Goal: Contribute content: Add original content to the website for others to see

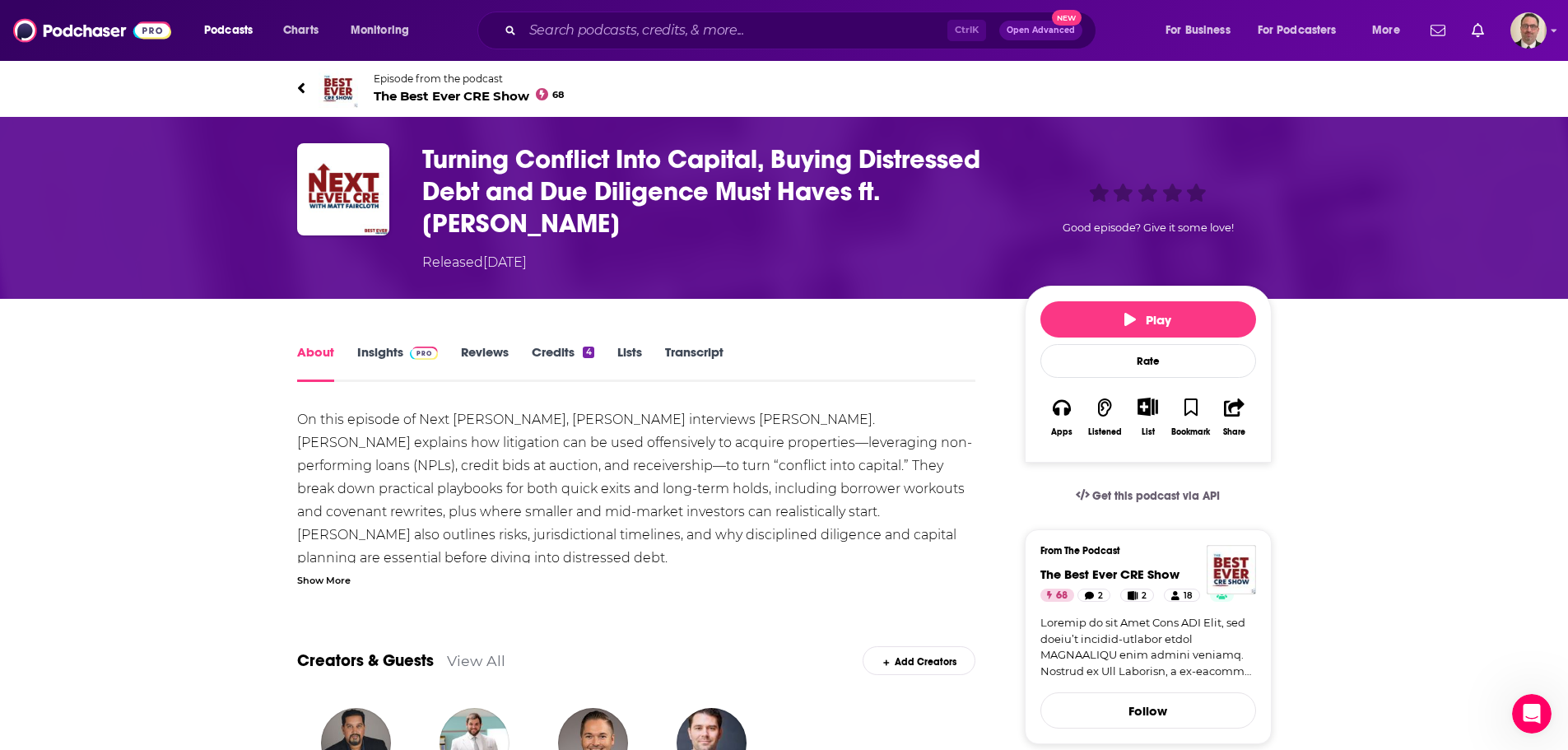
scroll to position [342, 0]
click at [1527, 31] on img "Logged in as PercPodcast" at bounding box center [1528, 30] width 36 height 36
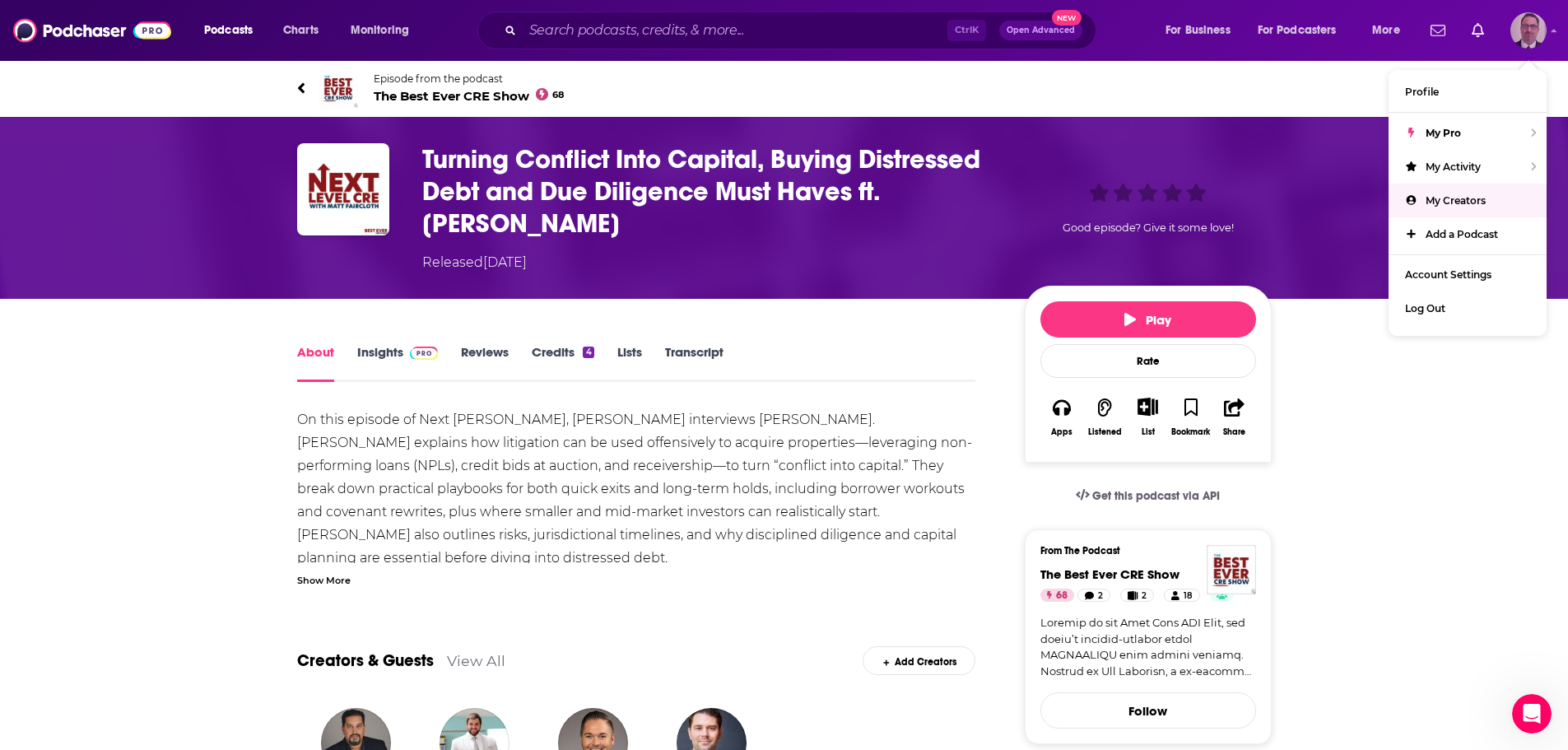
click at [1443, 195] on span "My Creators" at bounding box center [1456, 200] width 60 height 12
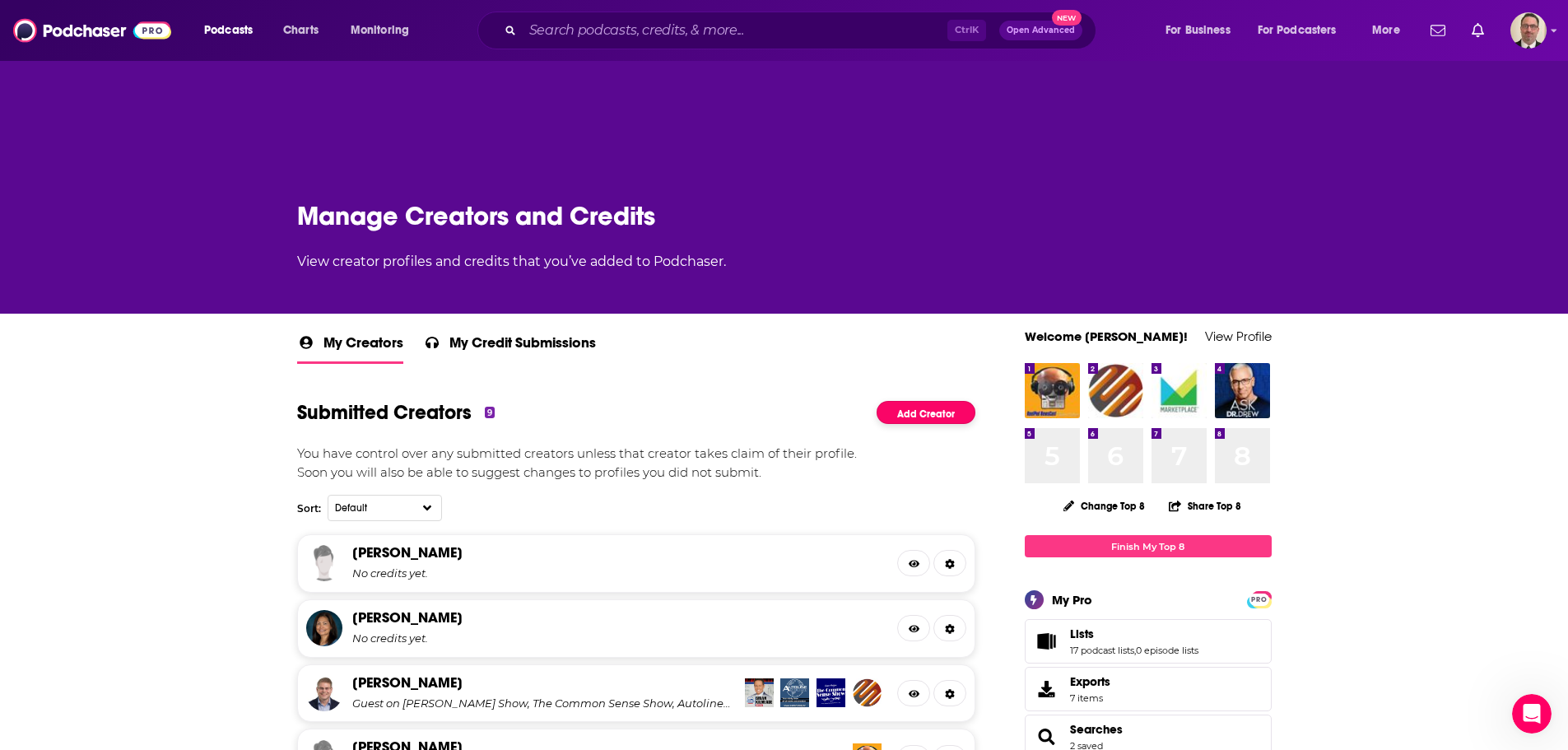
click at [914, 406] on link "Add Creator" at bounding box center [926, 413] width 99 height 24
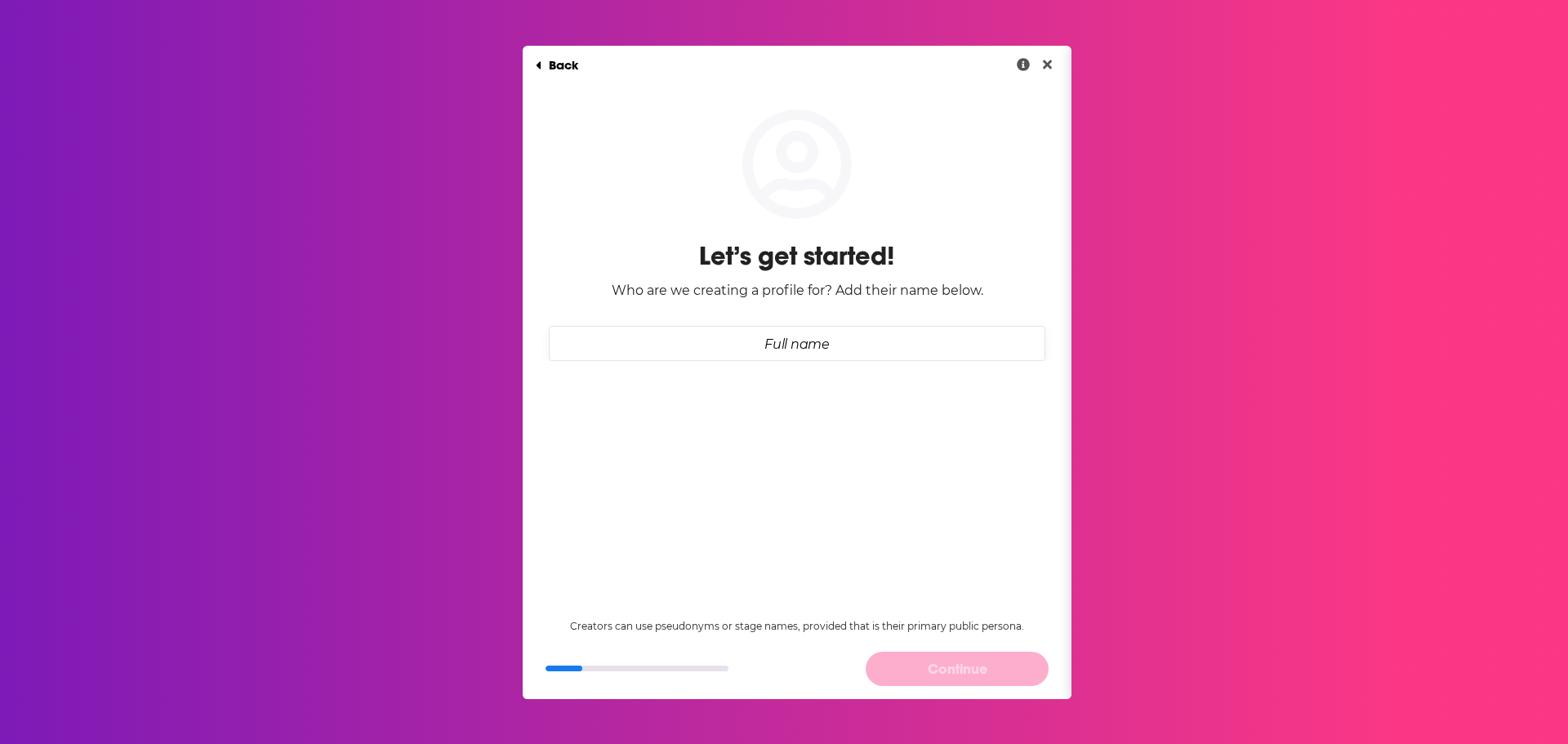
click at [769, 347] on input "Full name" at bounding box center [796, 344] width 496 height 36
paste input "[PERSON_NAME]"
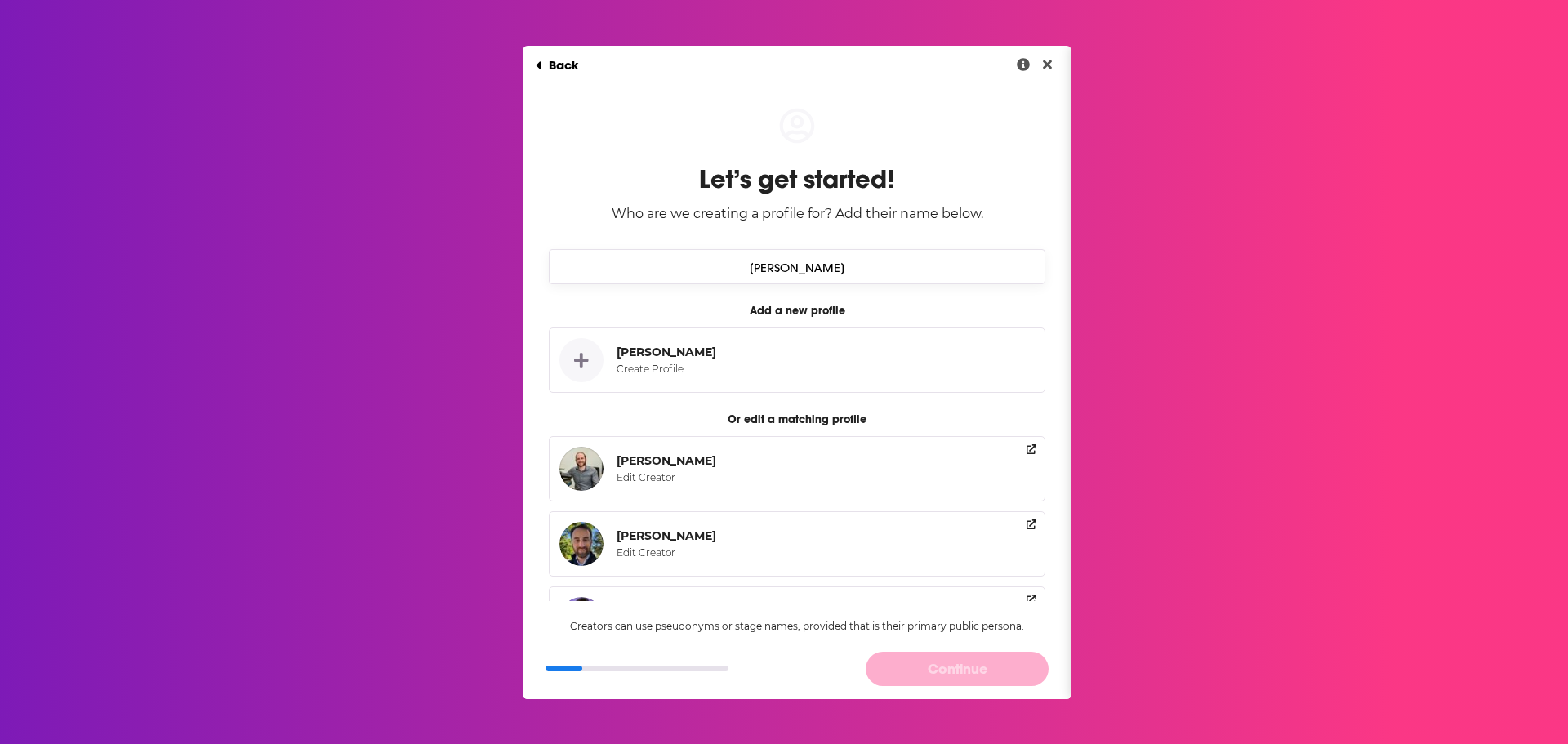
click at [795, 257] on input "[PERSON_NAME]" at bounding box center [796, 267] width 496 height 36
type input "[PERSON_NAME]"
click at [668, 365] on div "Create Profile" at bounding box center [663, 369] width 93 height 13
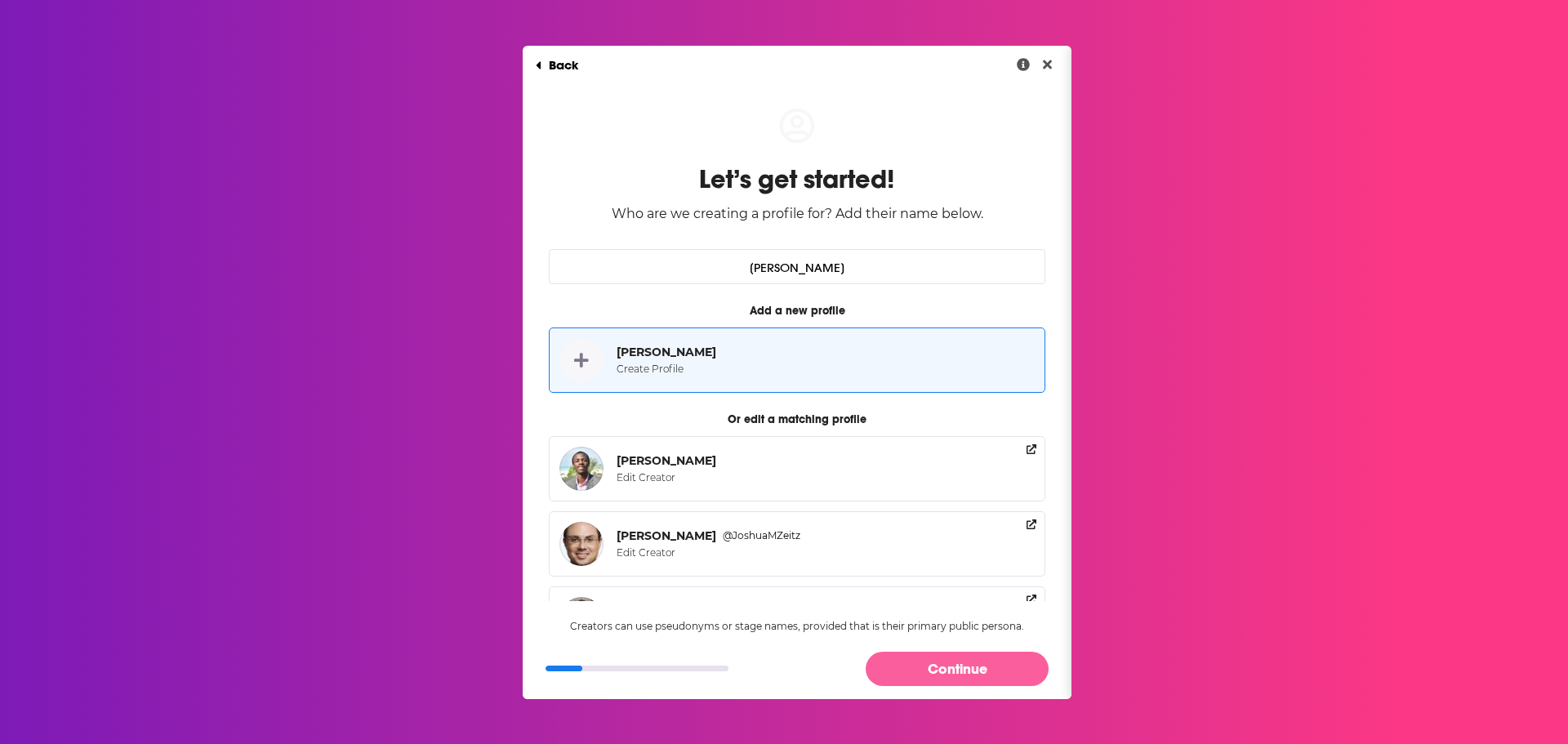
click at [946, 668] on button "Continue" at bounding box center [958, 669] width 183 height 34
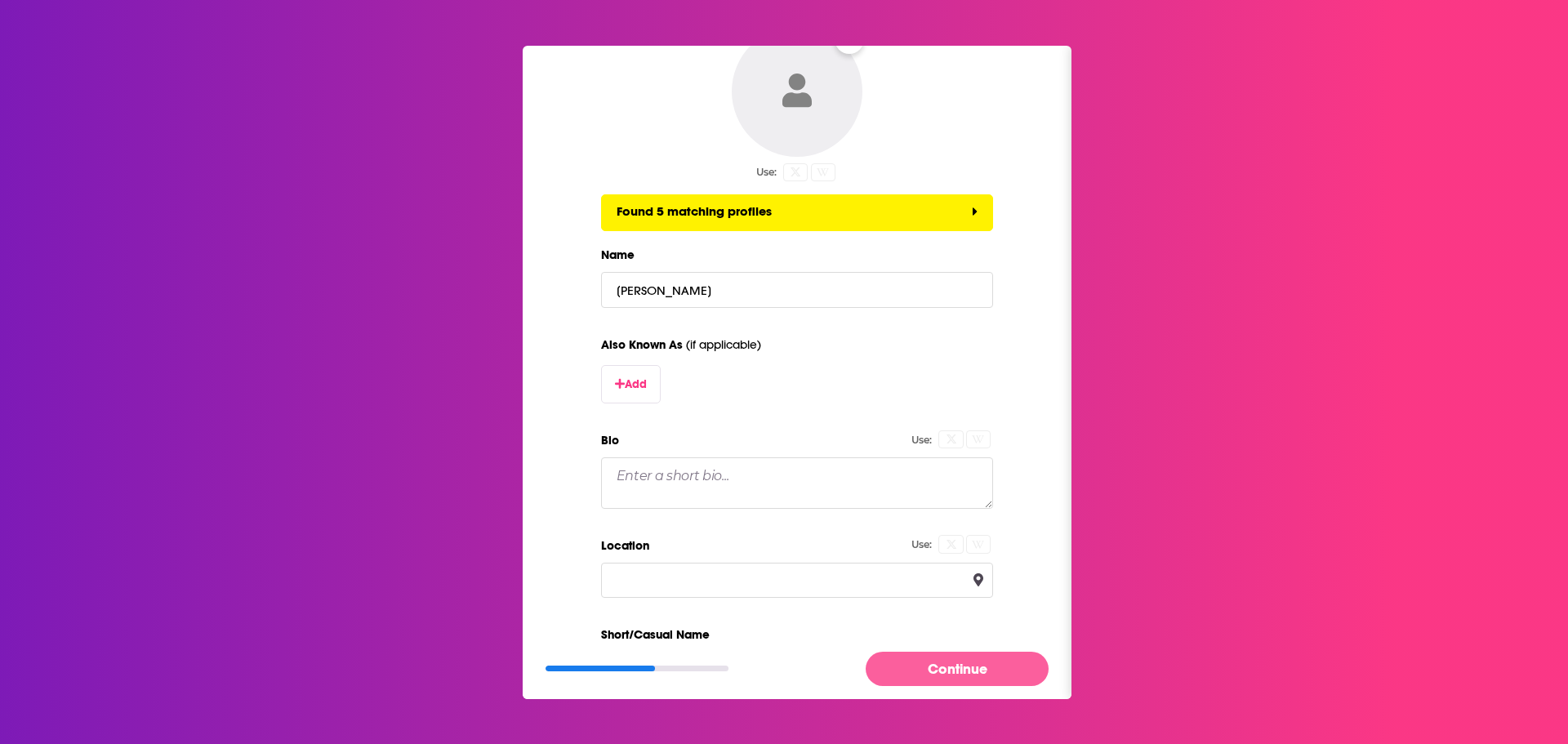
scroll to position [164, 0]
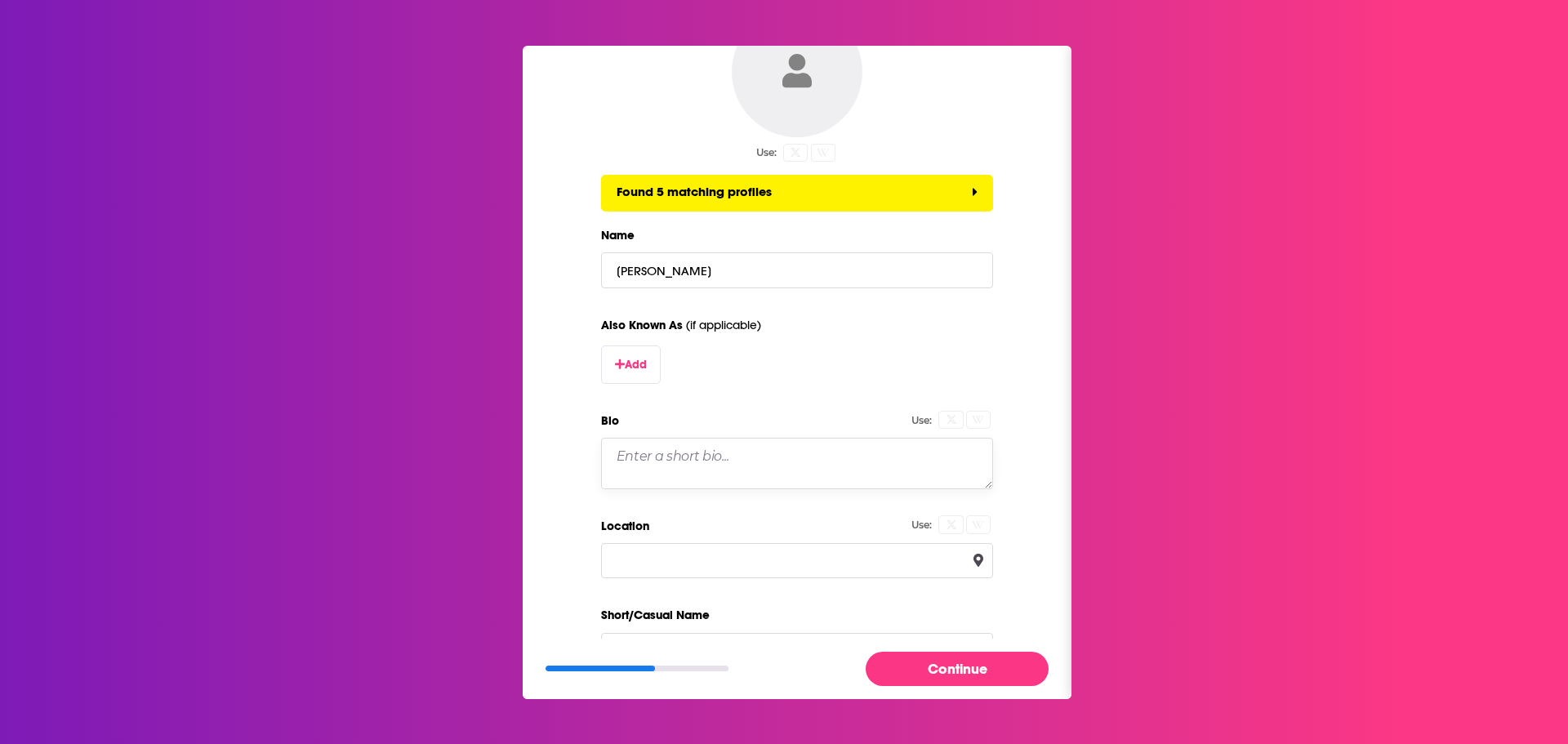
click at [743, 456] on textarea "Bio" at bounding box center [797, 464] width 392 height 50
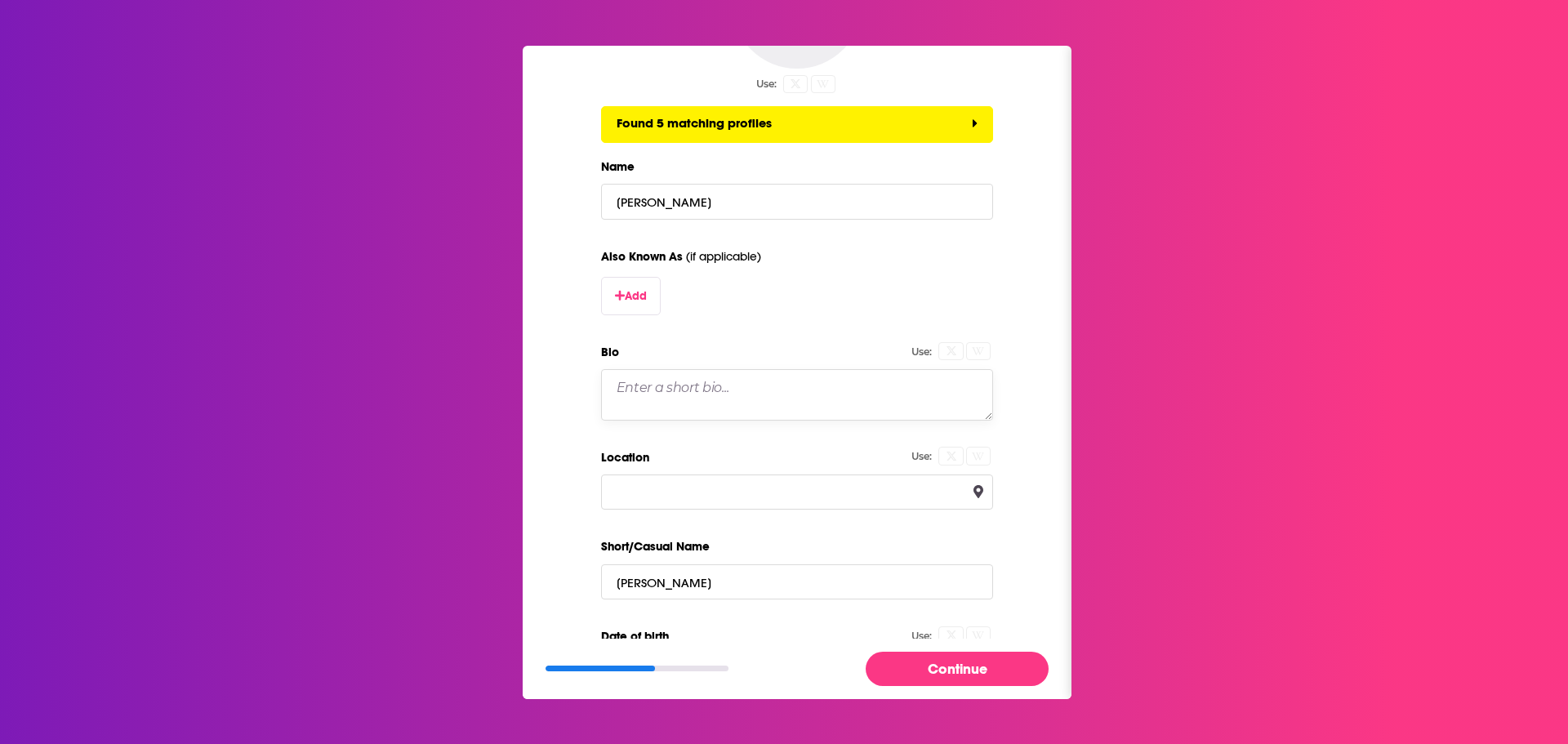
scroll to position [327, 0]
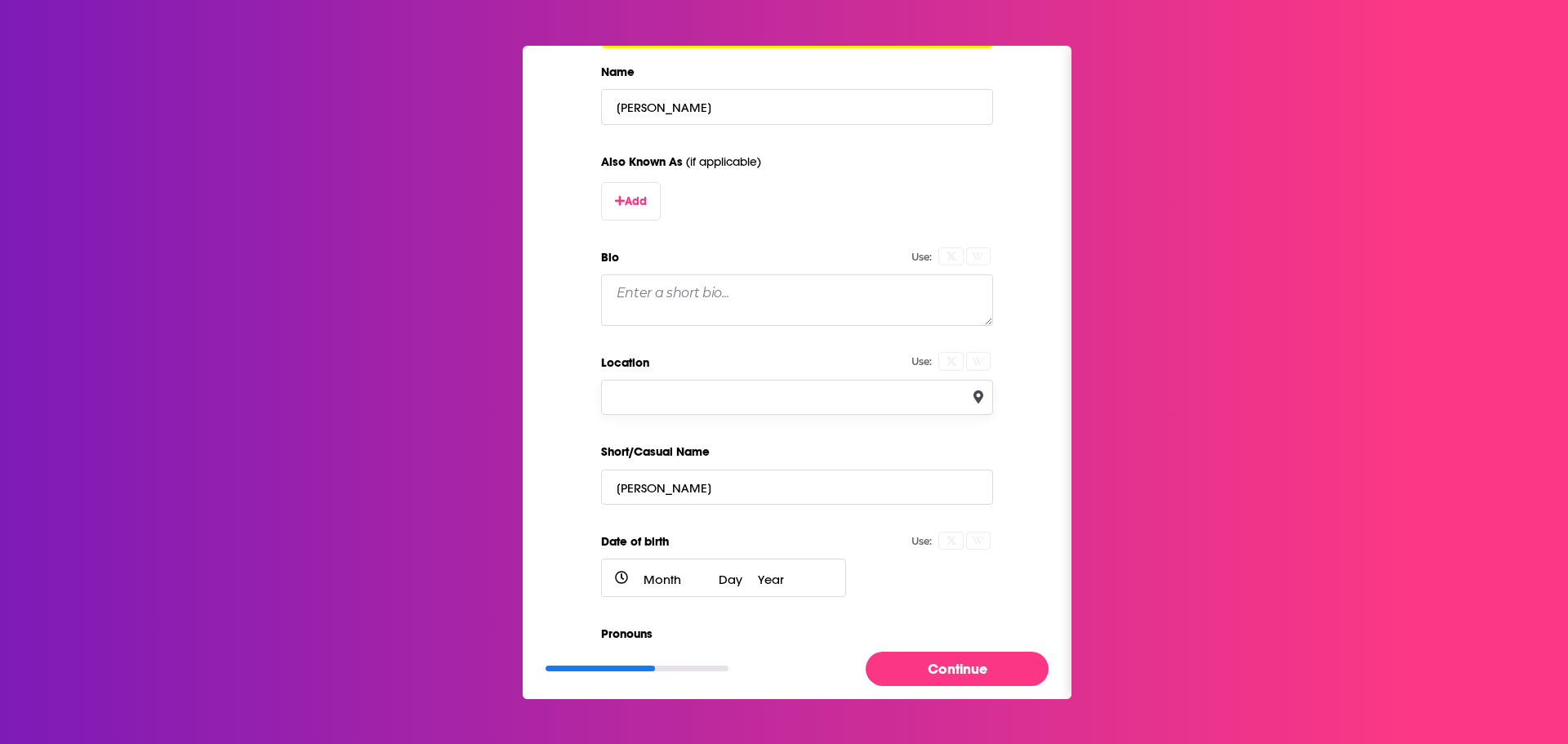
click at [690, 408] on input "Location" at bounding box center [797, 397] width 392 height 36
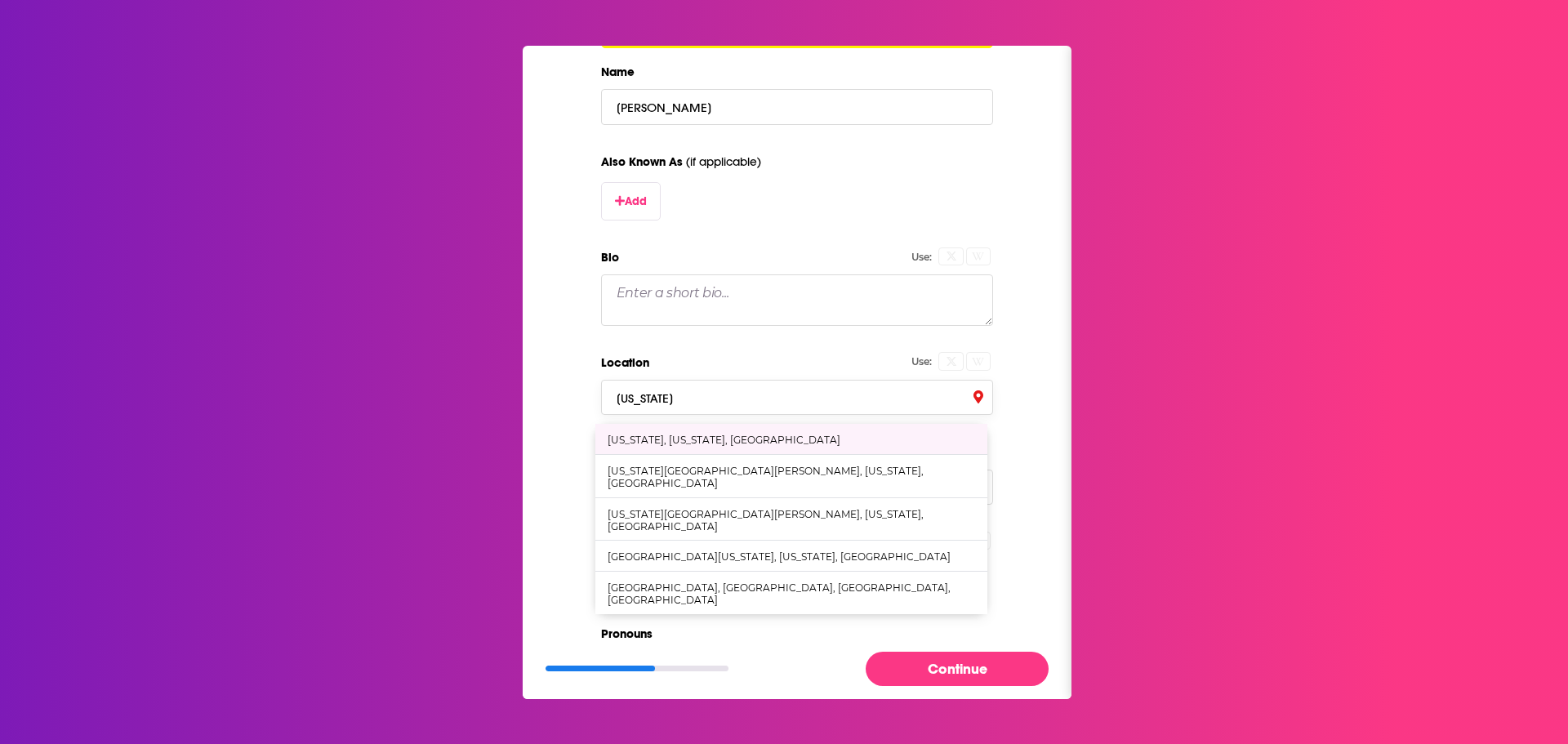
click at [690, 435] on div "[US_STATE], [US_STATE], [GEOGRAPHIC_DATA]" at bounding box center [723, 439] width 233 height 12
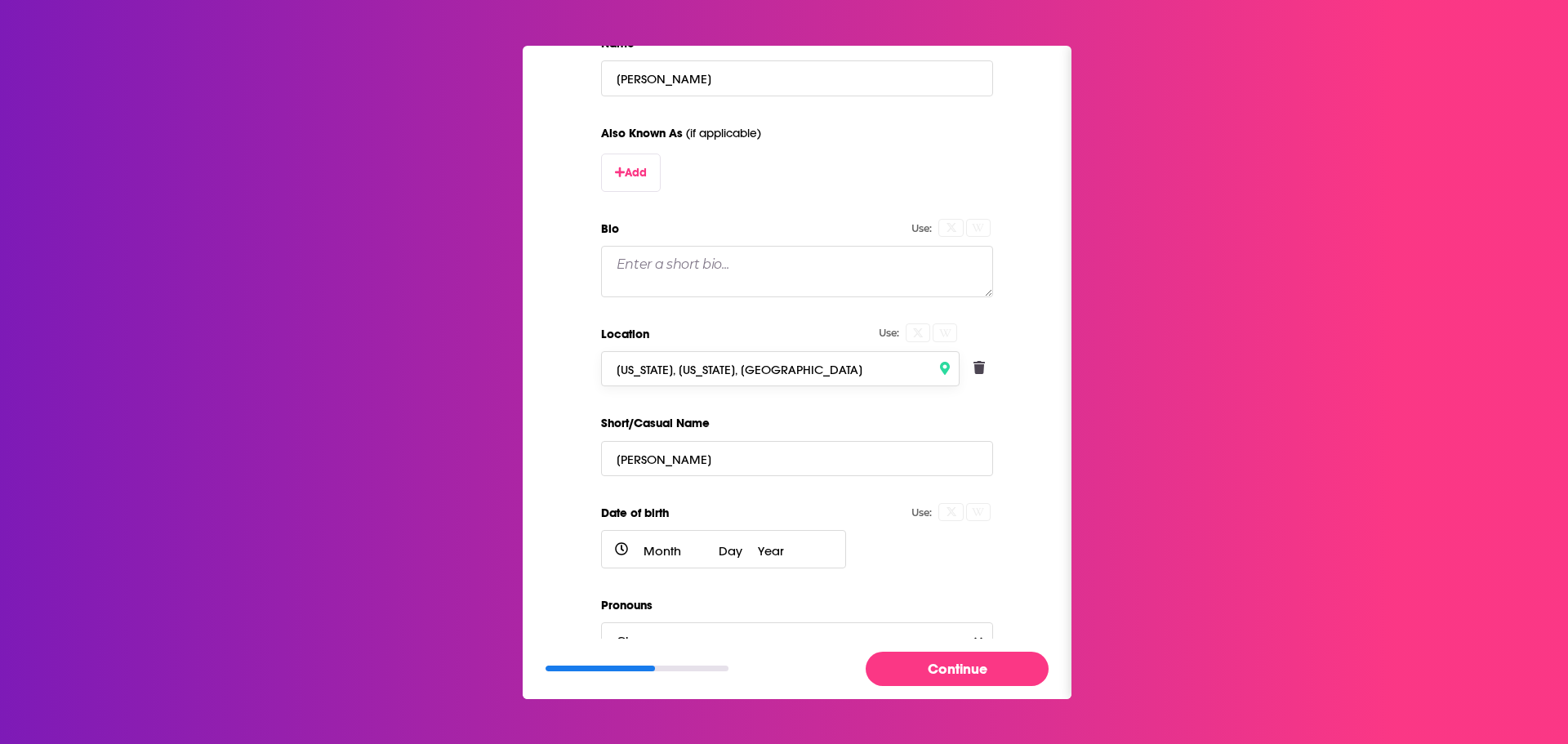
scroll to position [384, 0]
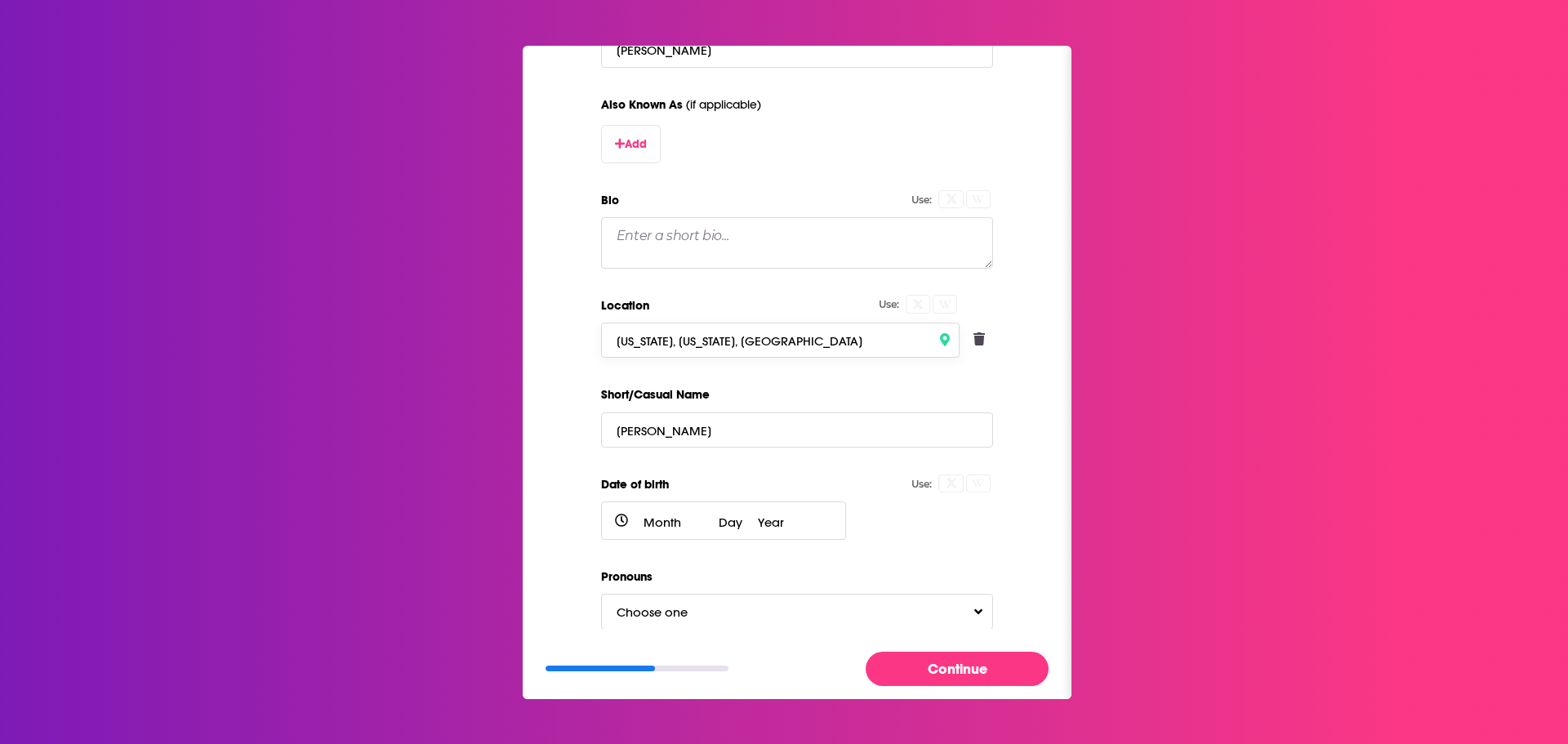
type input "[US_STATE], [US_STATE], [GEOGRAPHIC_DATA]"
click at [943, 670] on button "Continue" at bounding box center [958, 669] width 183 height 34
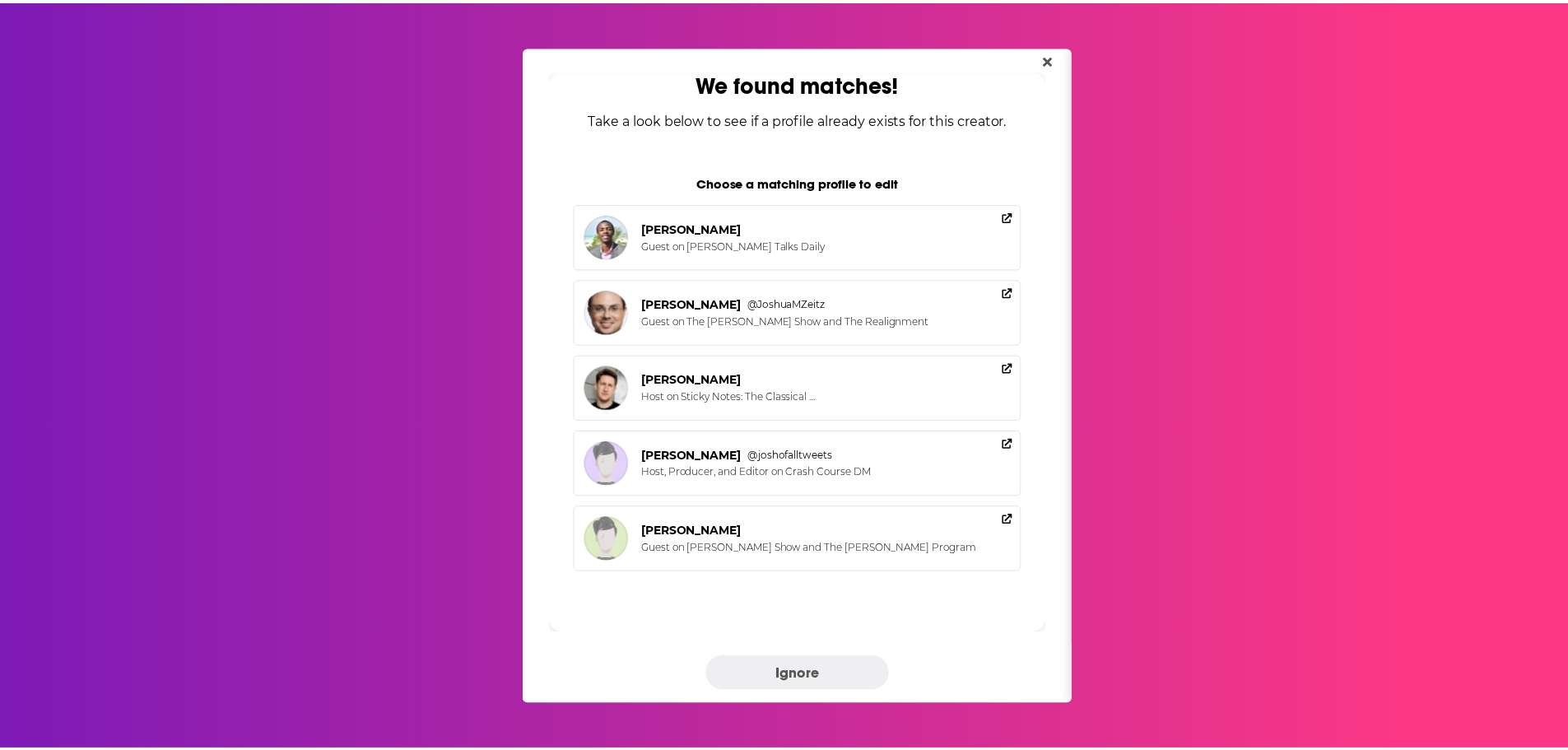
scroll to position [0, 0]
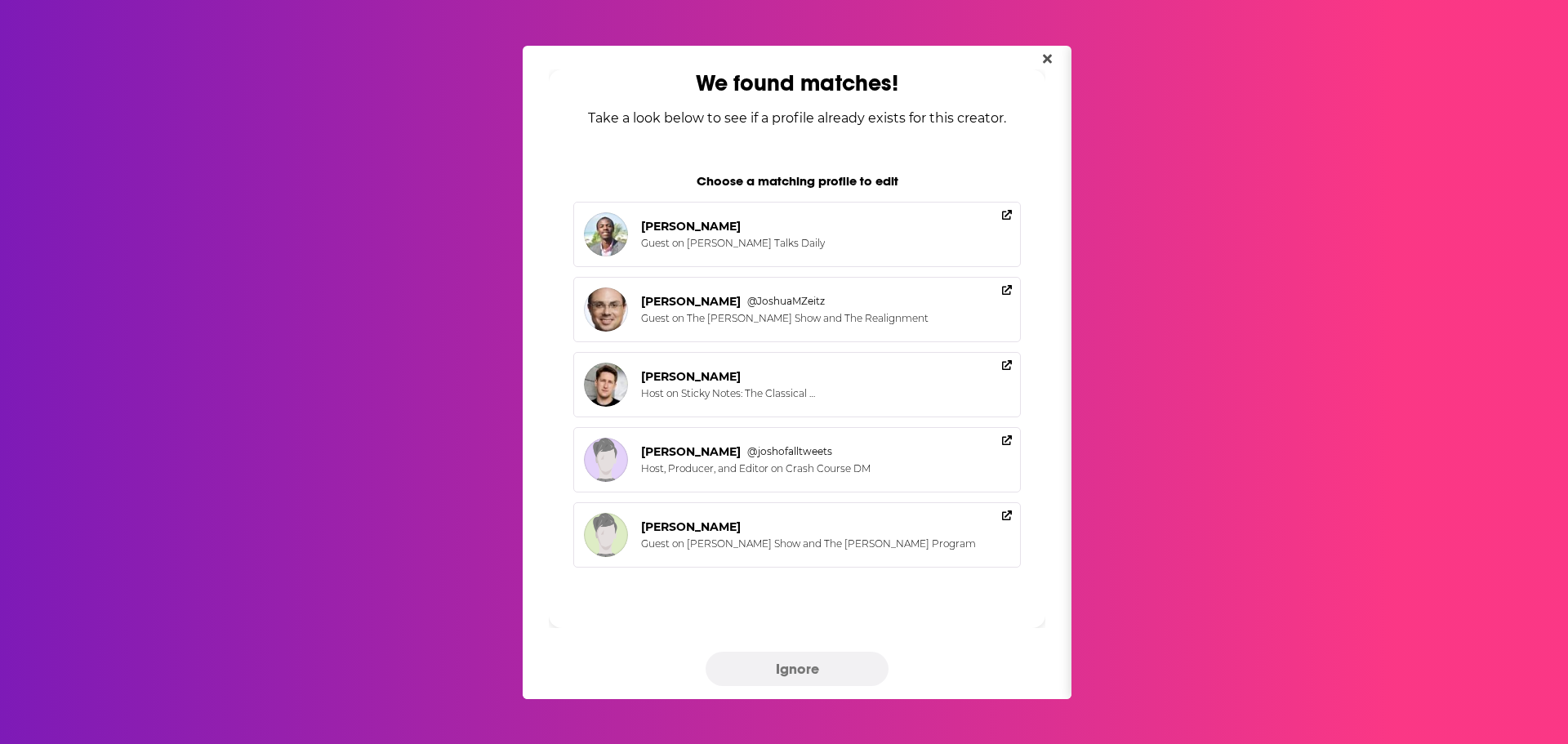
click at [801, 669] on button "Ignore" at bounding box center [797, 669] width 183 height 34
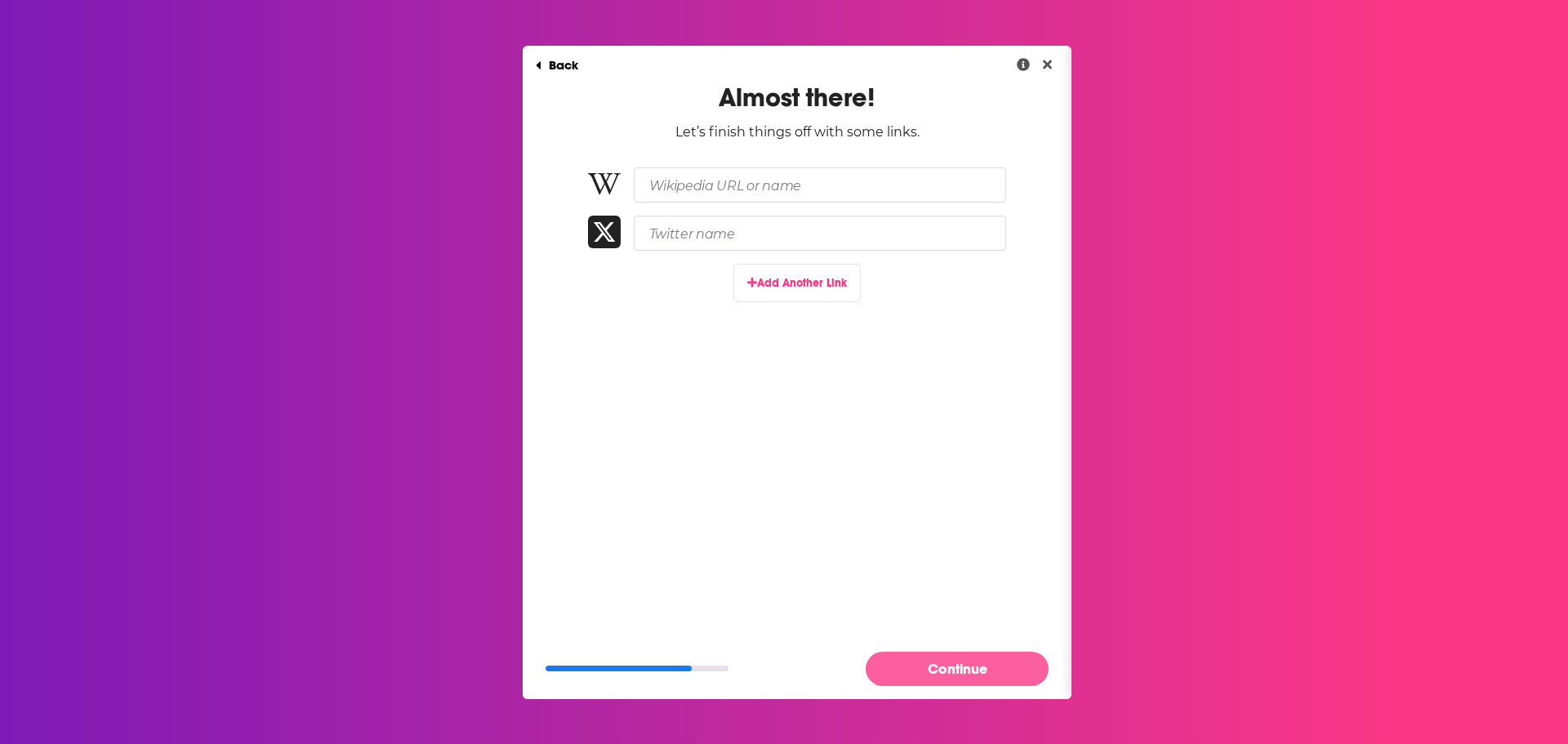
click at [936, 672] on button "Continue" at bounding box center [958, 669] width 183 height 34
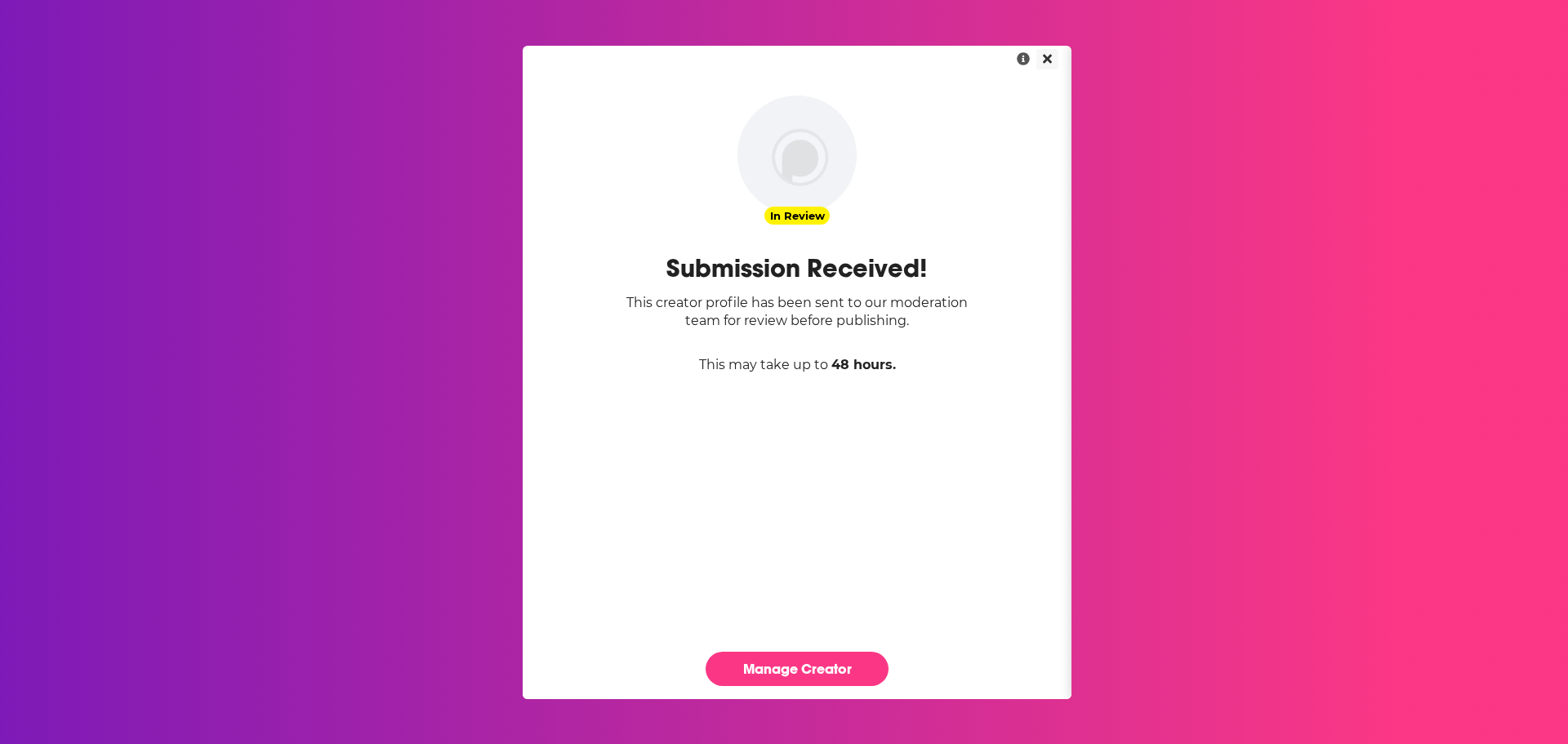
click at [1046, 61] on icon "Close" at bounding box center [1048, 59] width 9 height 9
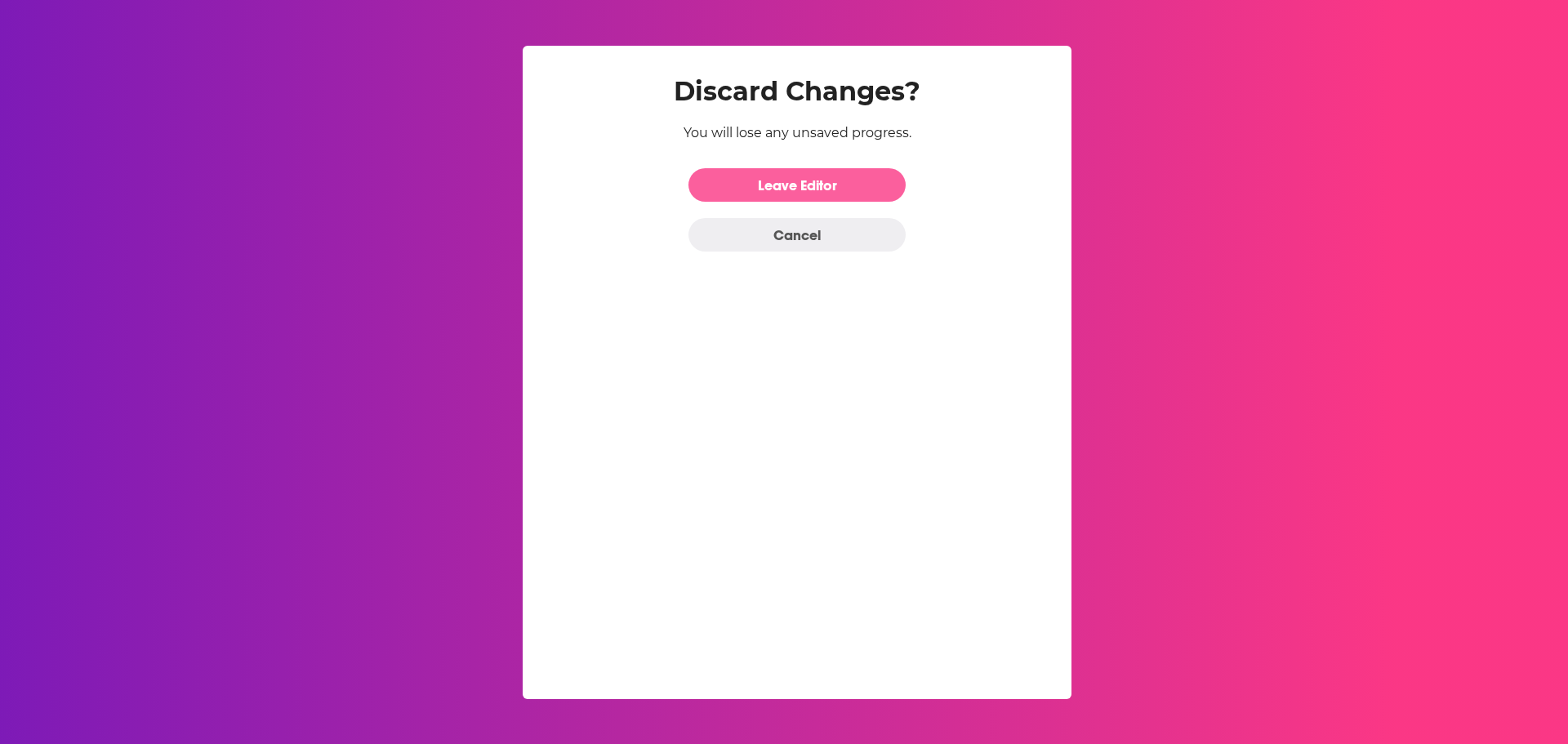
click at [798, 185] on link "Leave Editor" at bounding box center [797, 185] width 218 height 34
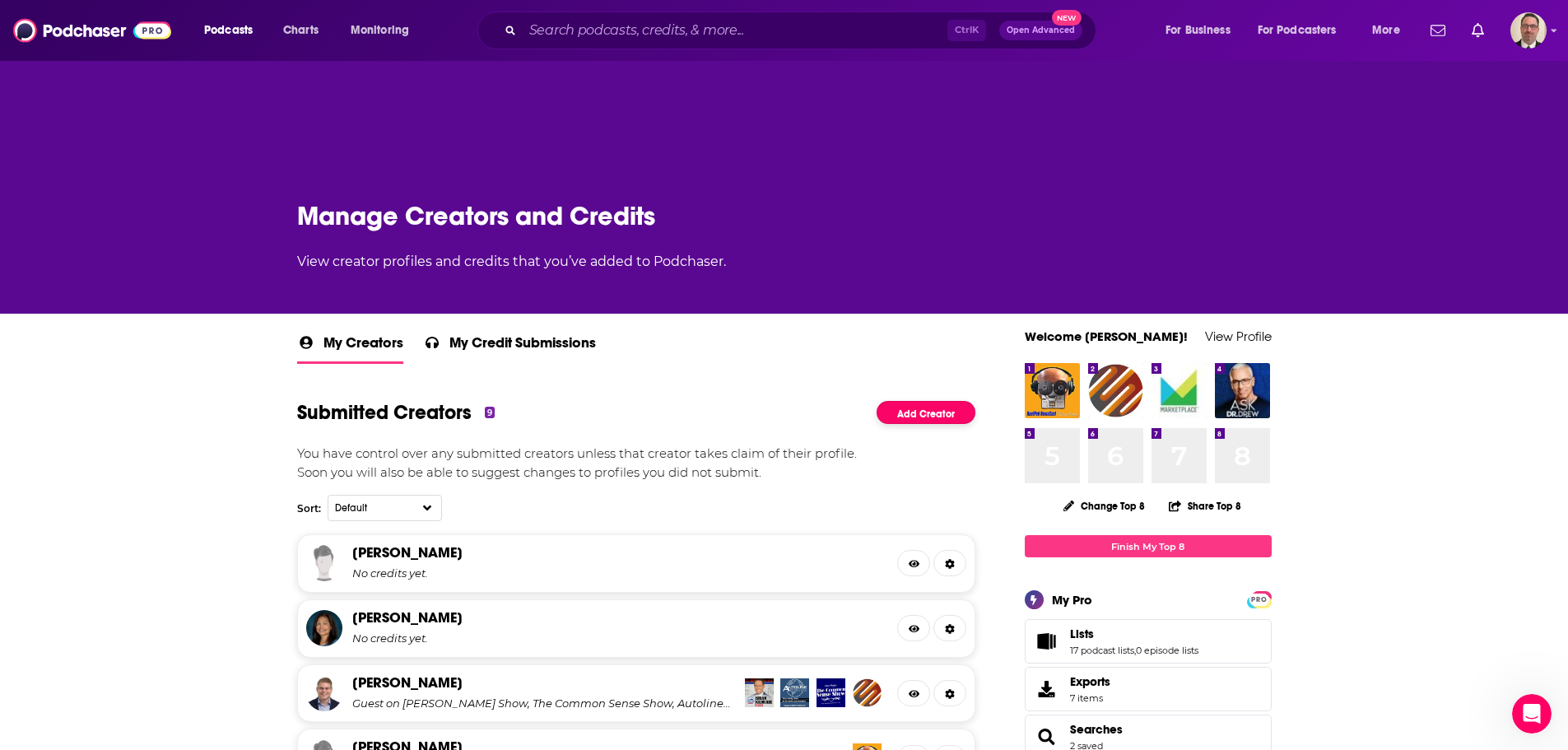
click at [930, 405] on link "Add Creator" at bounding box center [926, 413] width 99 height 24
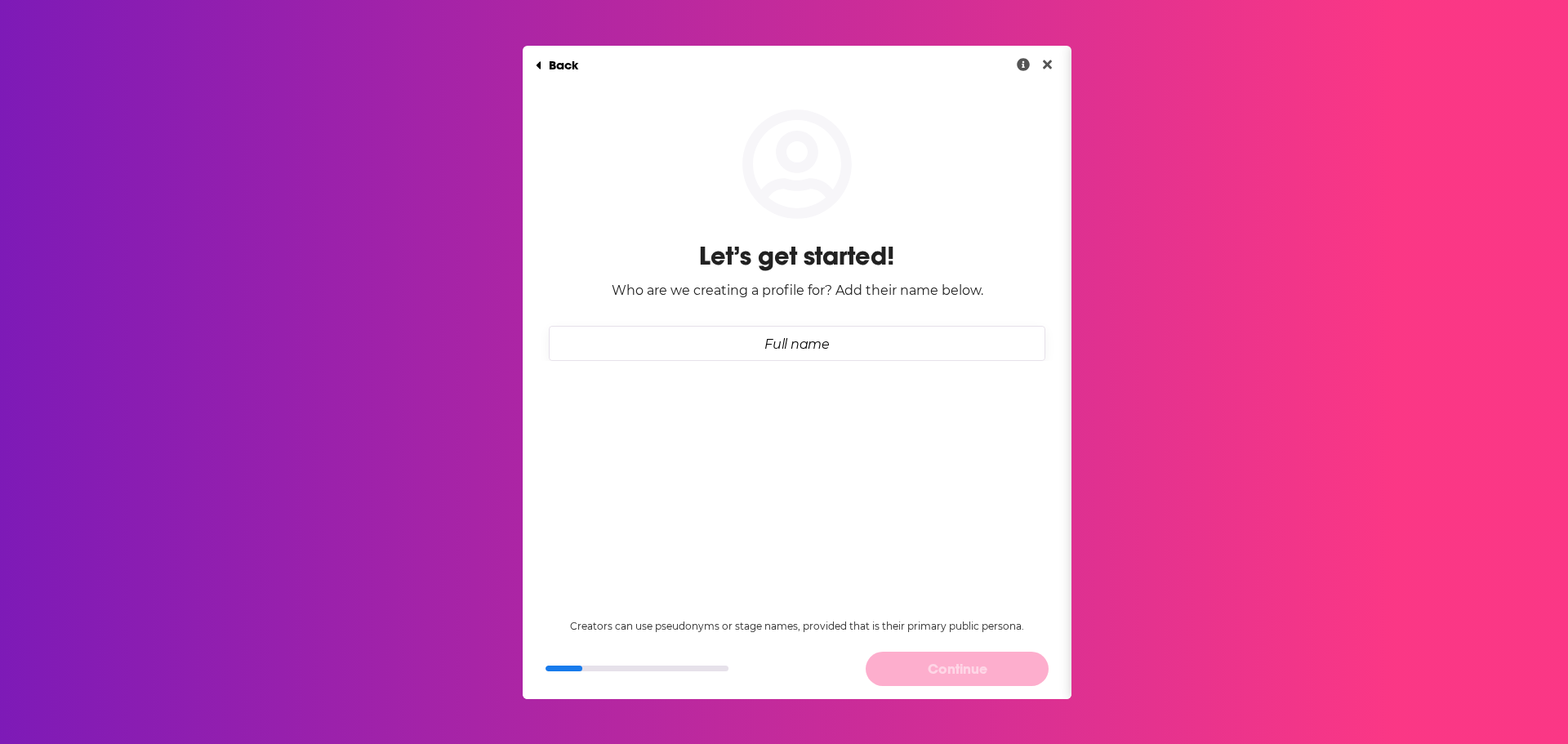
click at [820, 348] on input "Full name" at bounding box center [796, 344] width 496 height 36
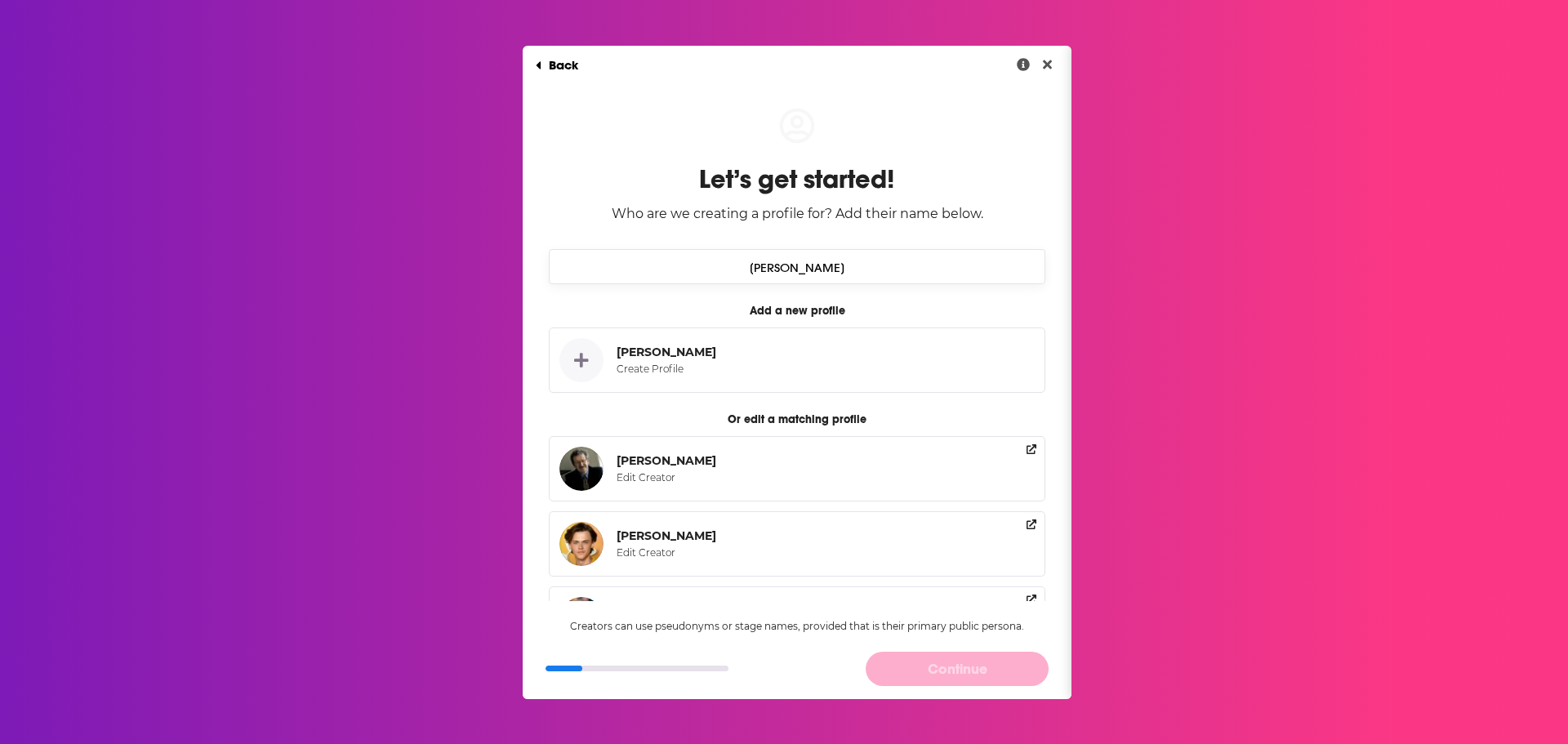
type input "[PERSON_NAME]"
click at [713, 355] on div "[PERSON_NAME]" at bounding box center [666, 352] width 100 height 15
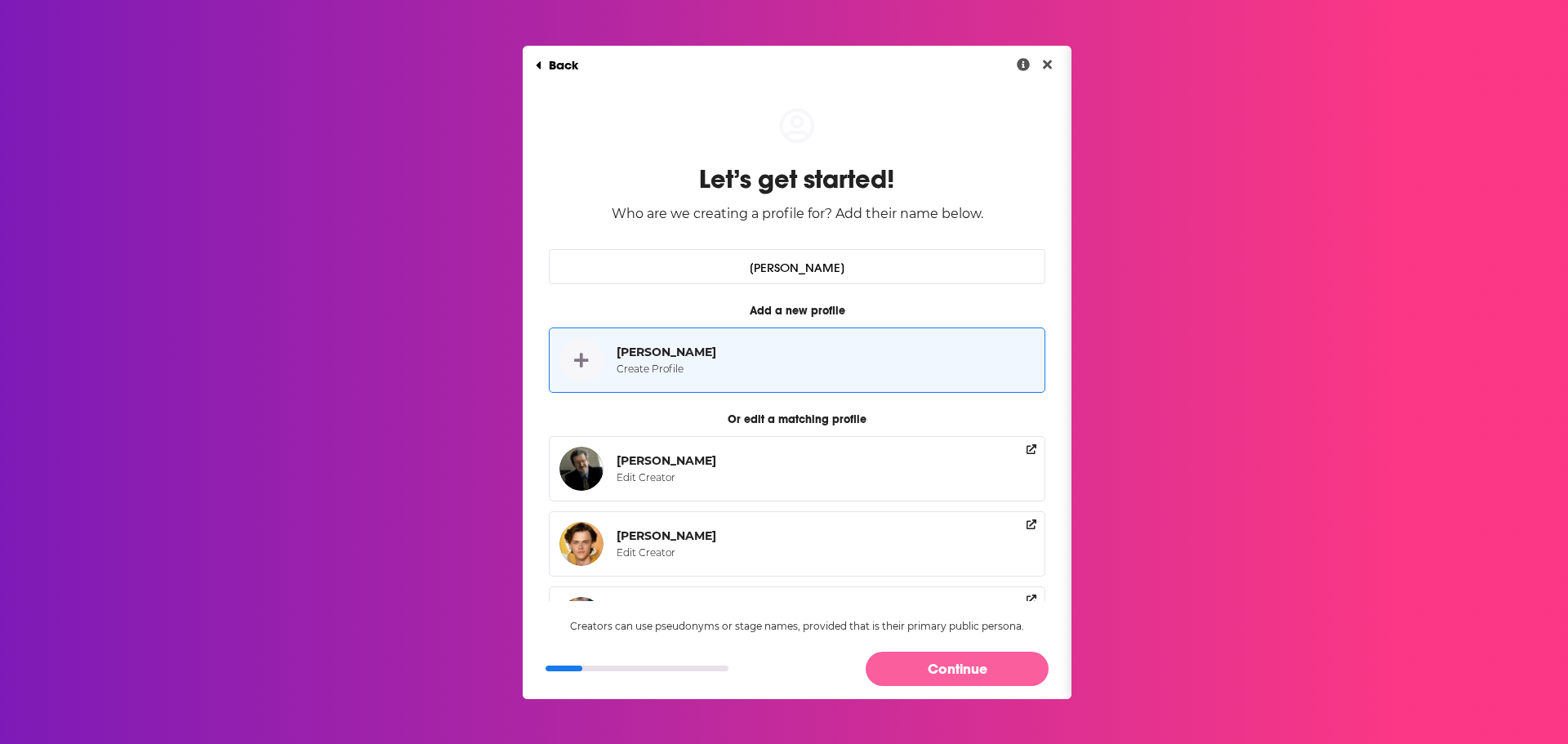
click at [945, 665] on button "Continue" at bounding box center [958, 669] width 183 height 34
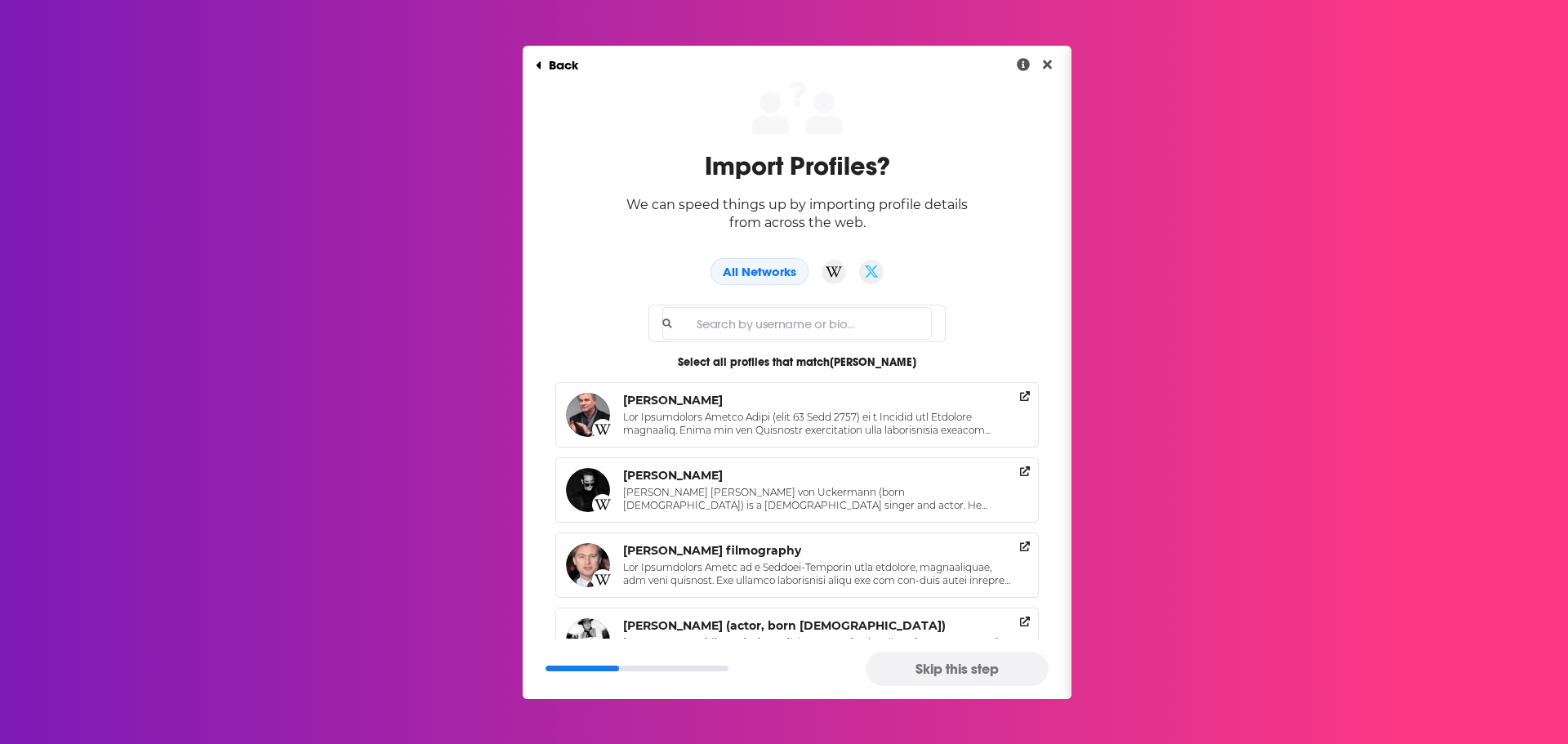
click at [953, 668] on button "Skip this step" at bounding box center [958, 669] width 183 height 34
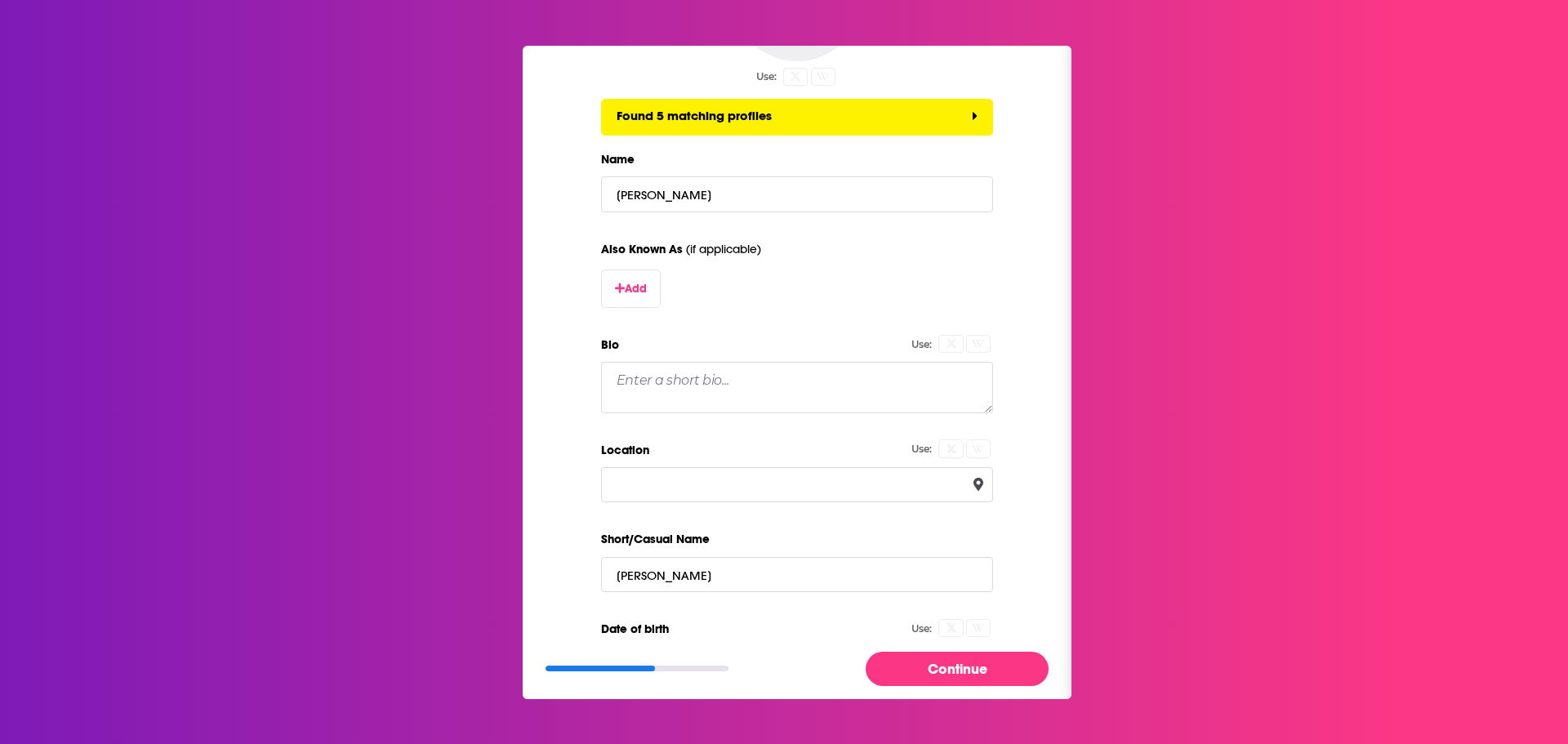
scroll to position [245, 0]
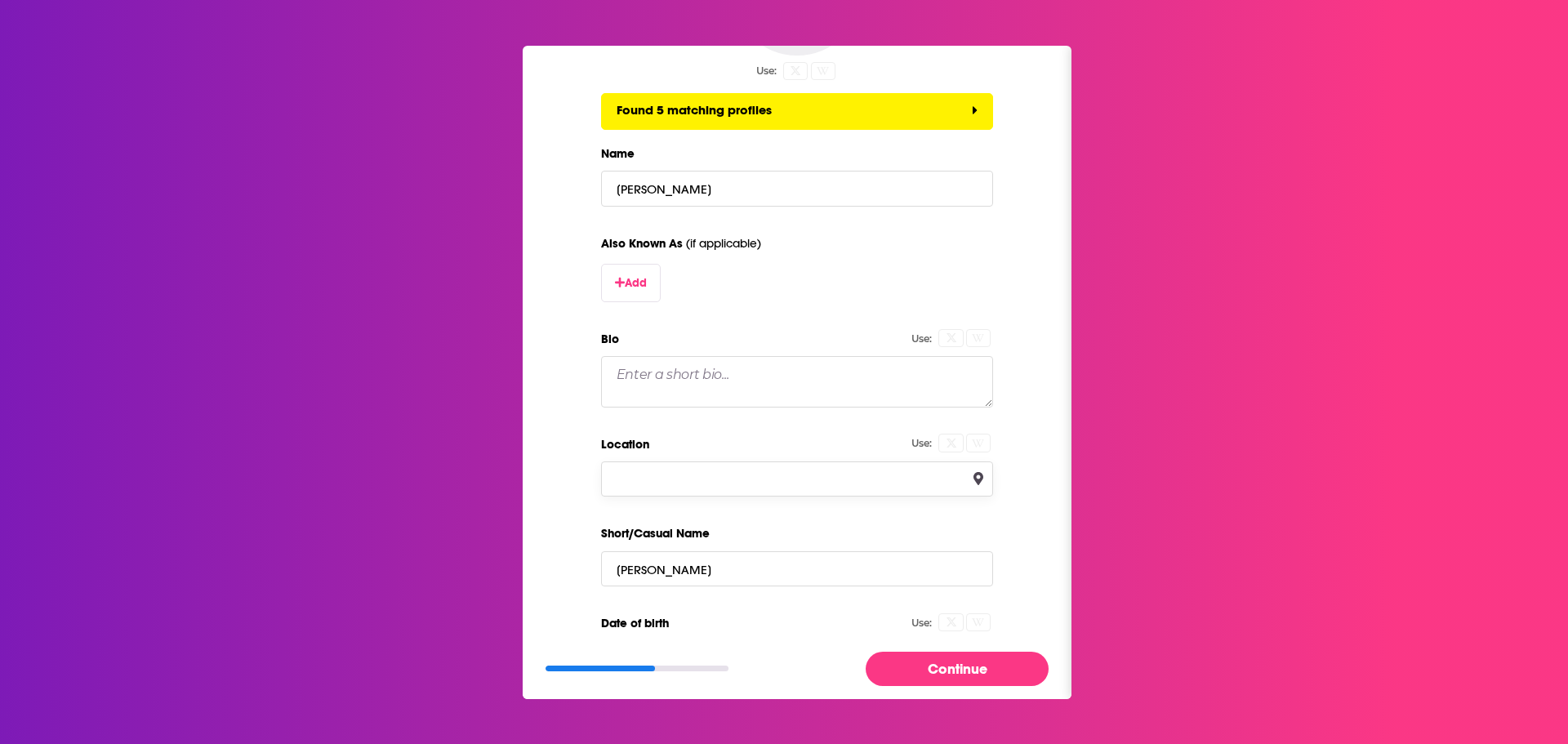
click at [723, 465] on input "Location" at bounding box center [797, 479] width 392 height 36
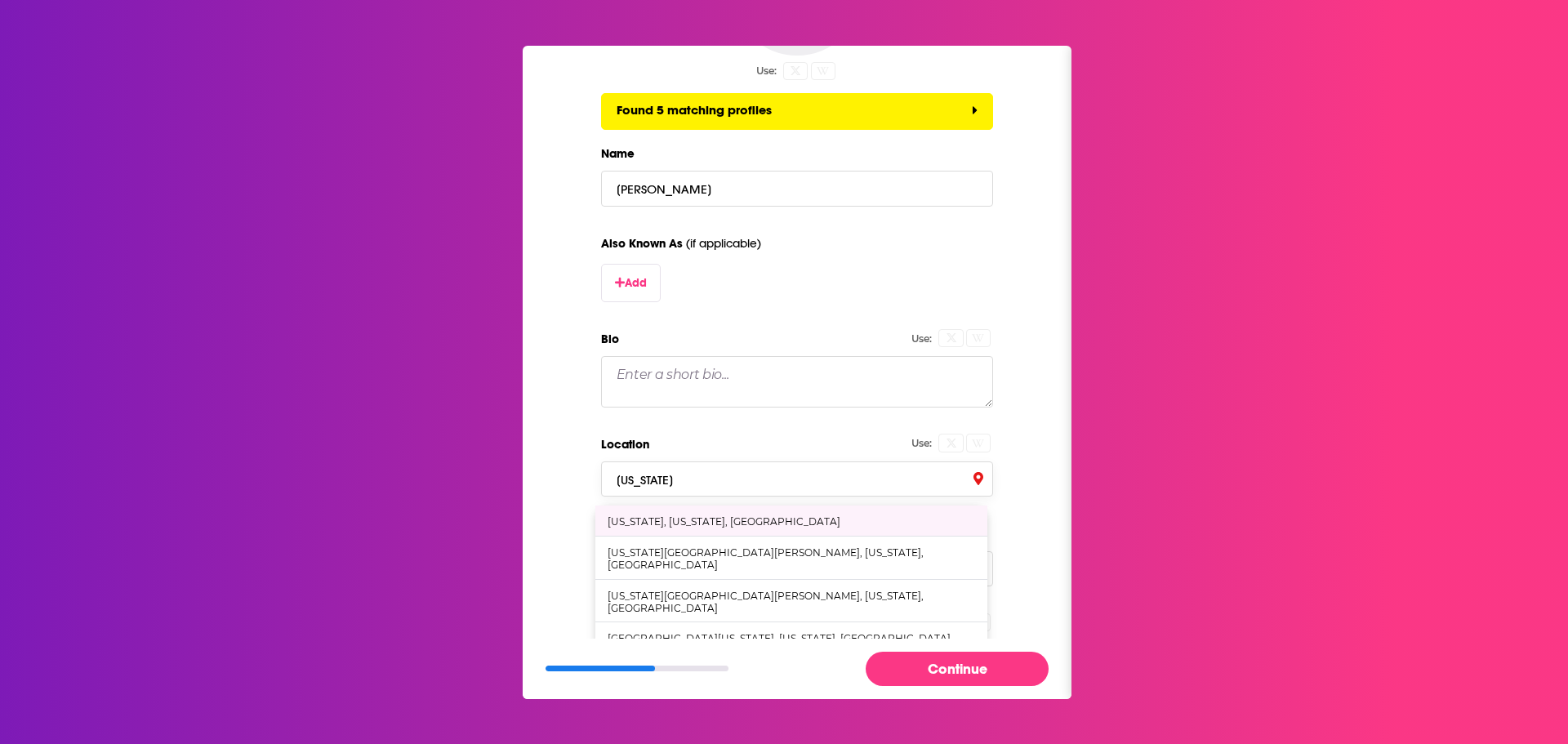
click at [706, 519] on div "[US_STATE], [US_STATE], [GEOGRAPHIC_DATA]" at bounding box center [723, 522] width 233 height 12
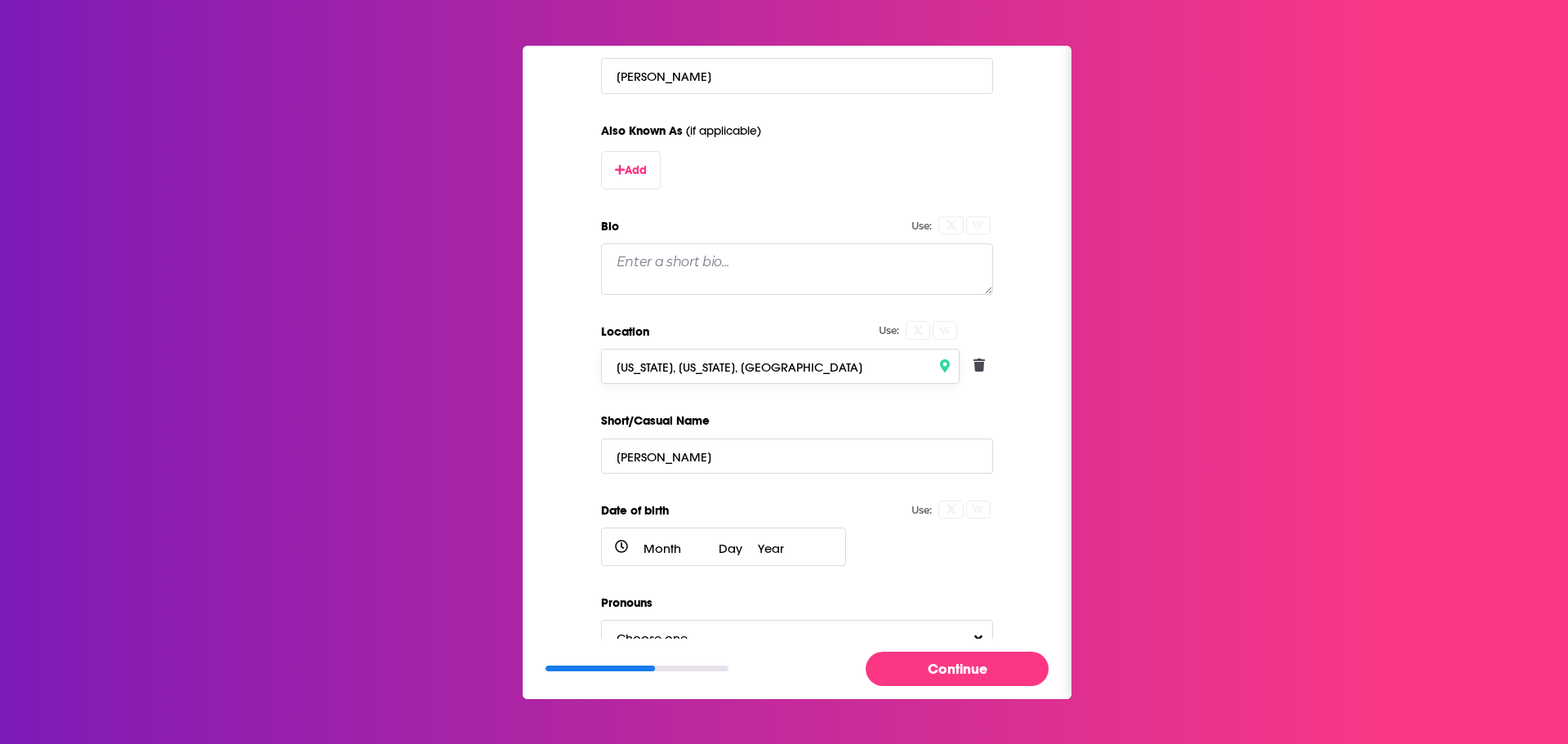
scroll to position [384, 0]
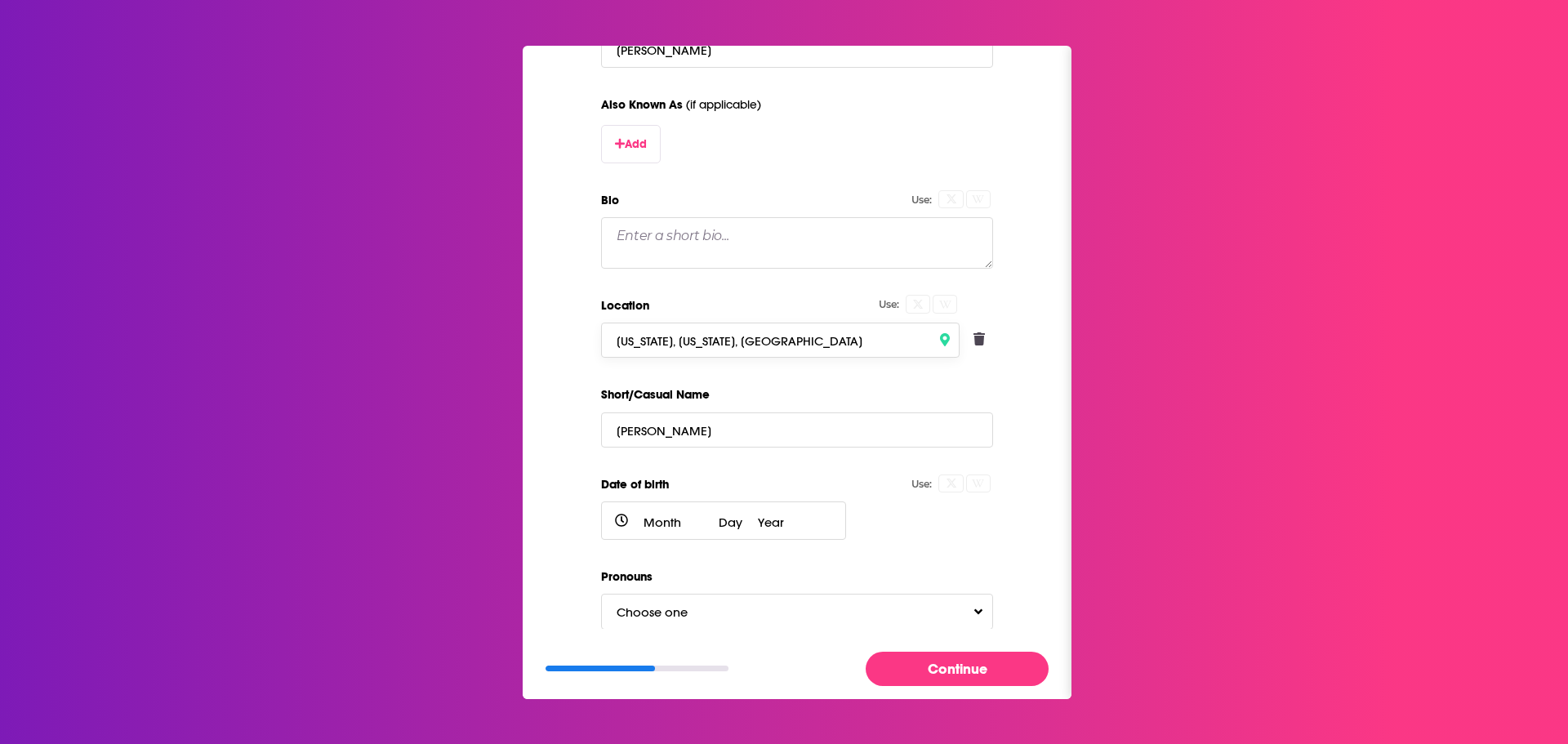
type input "[US_STATE], [US_STATE], [GEOGRAPHIC_DATA]"
click at [722, 423] on input "[PERSON_NAME]" at bounding box center [797, 430] width 392 height 36
type input "[PERSON_NAME]"
click at [962, 672] on button "Continue" at bounding box center [958, 669] width 183 height 34
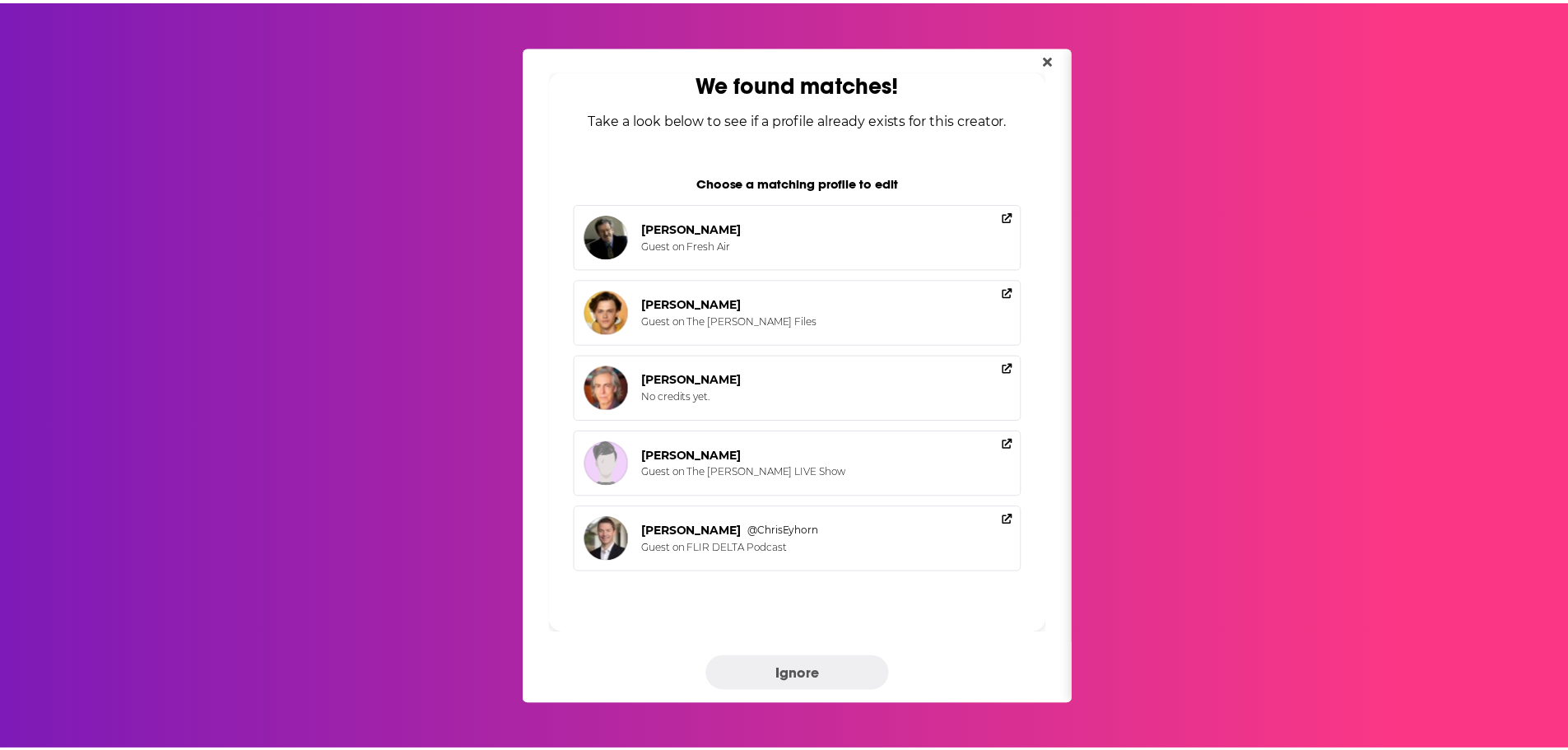
scroll to position [0, 0]
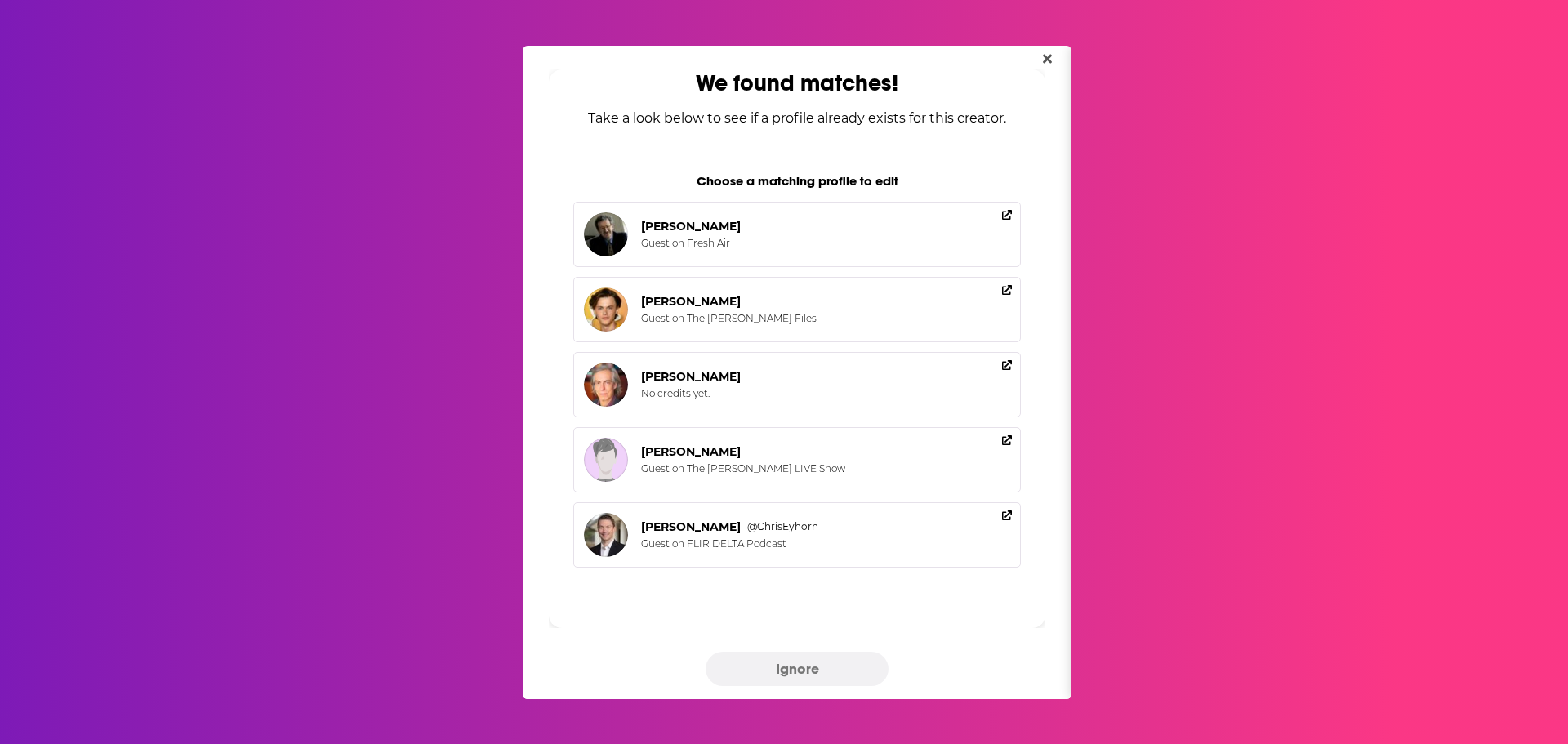
click at [812, 665] on button "Ignore" at bounding box center [797, 669] width 183 height 34
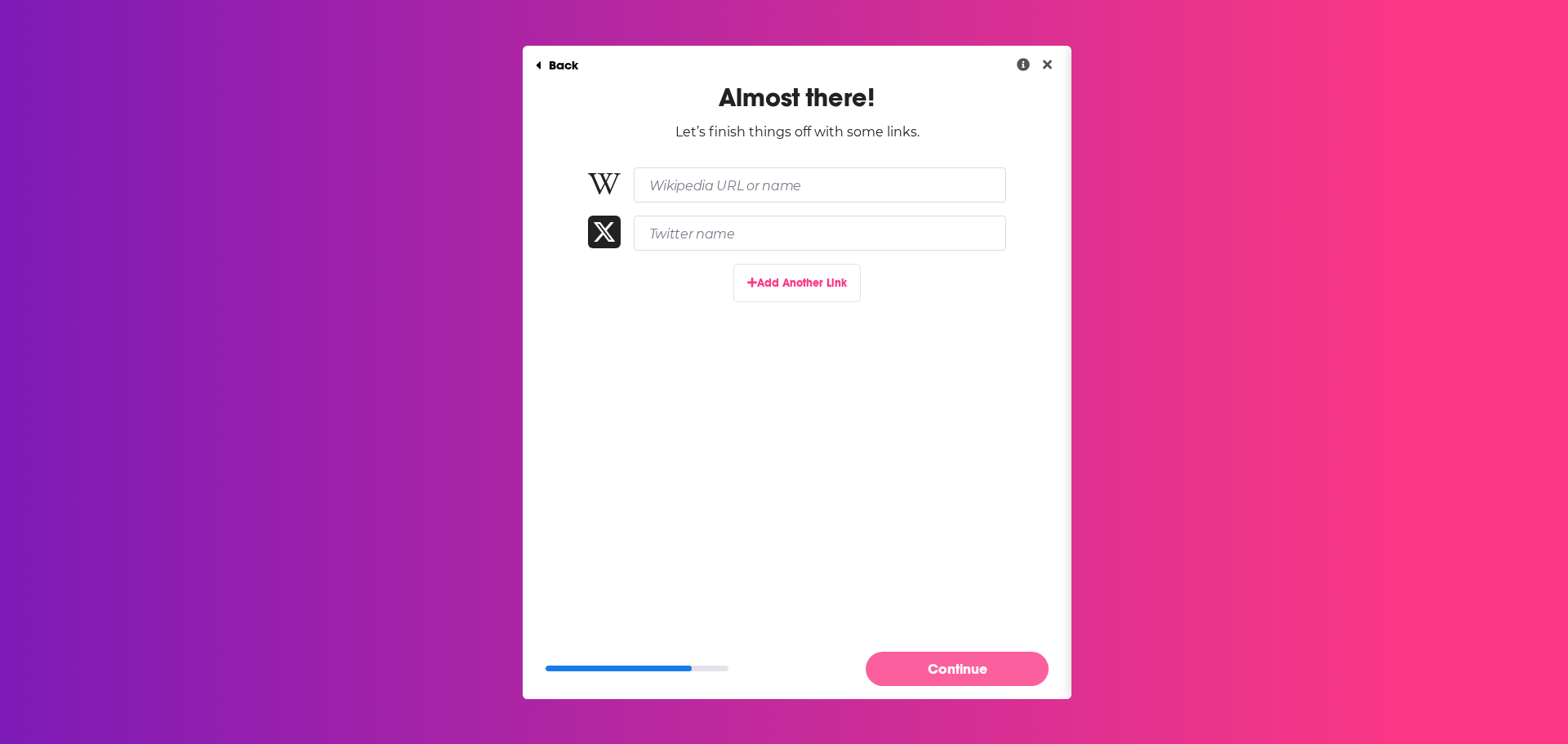
click at [960, 678] on button "Continue" at bounding box center [958, 669] width 183 height 34
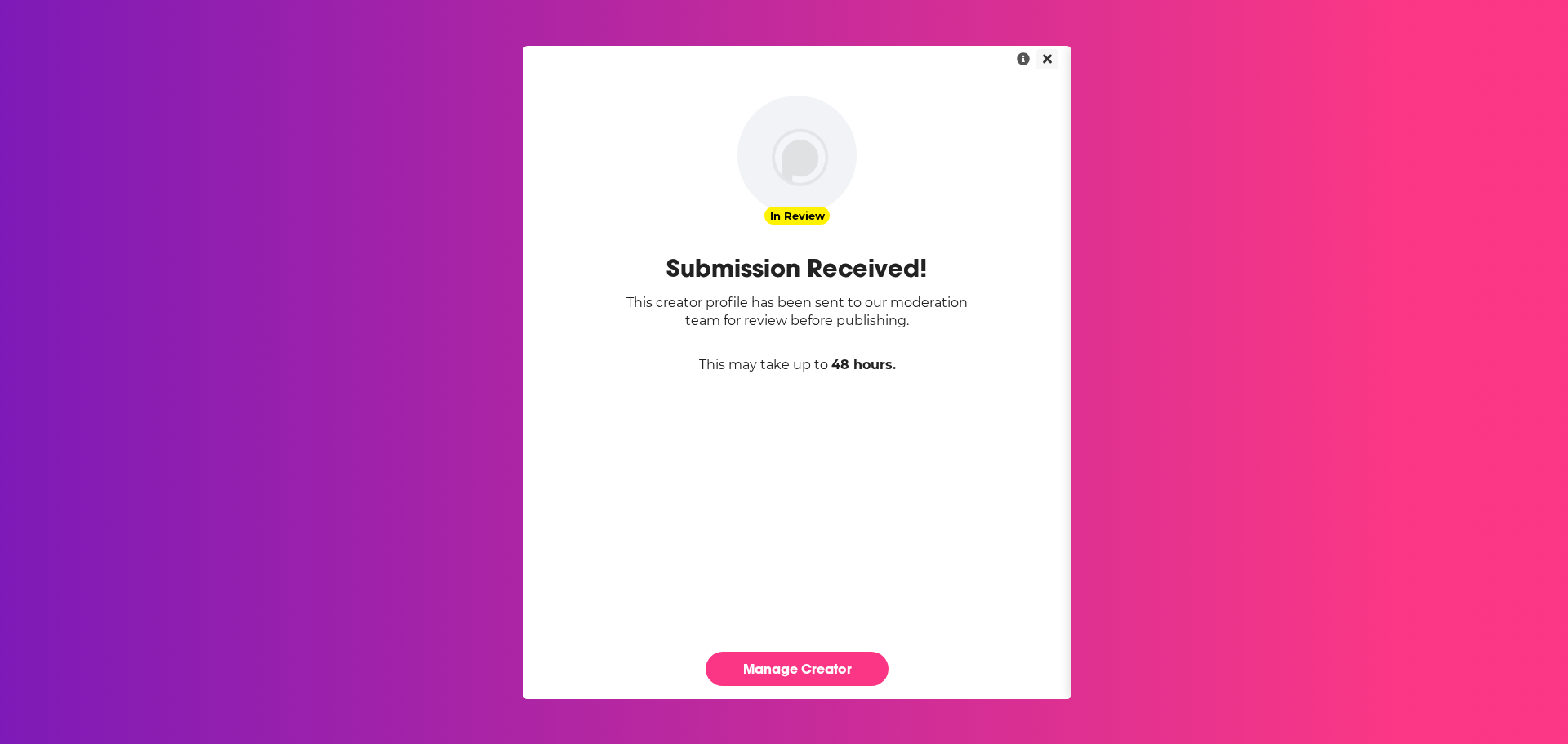
click at [1051, 65] on button "Close" at bounding box center [1048, 59] width 22 height 21
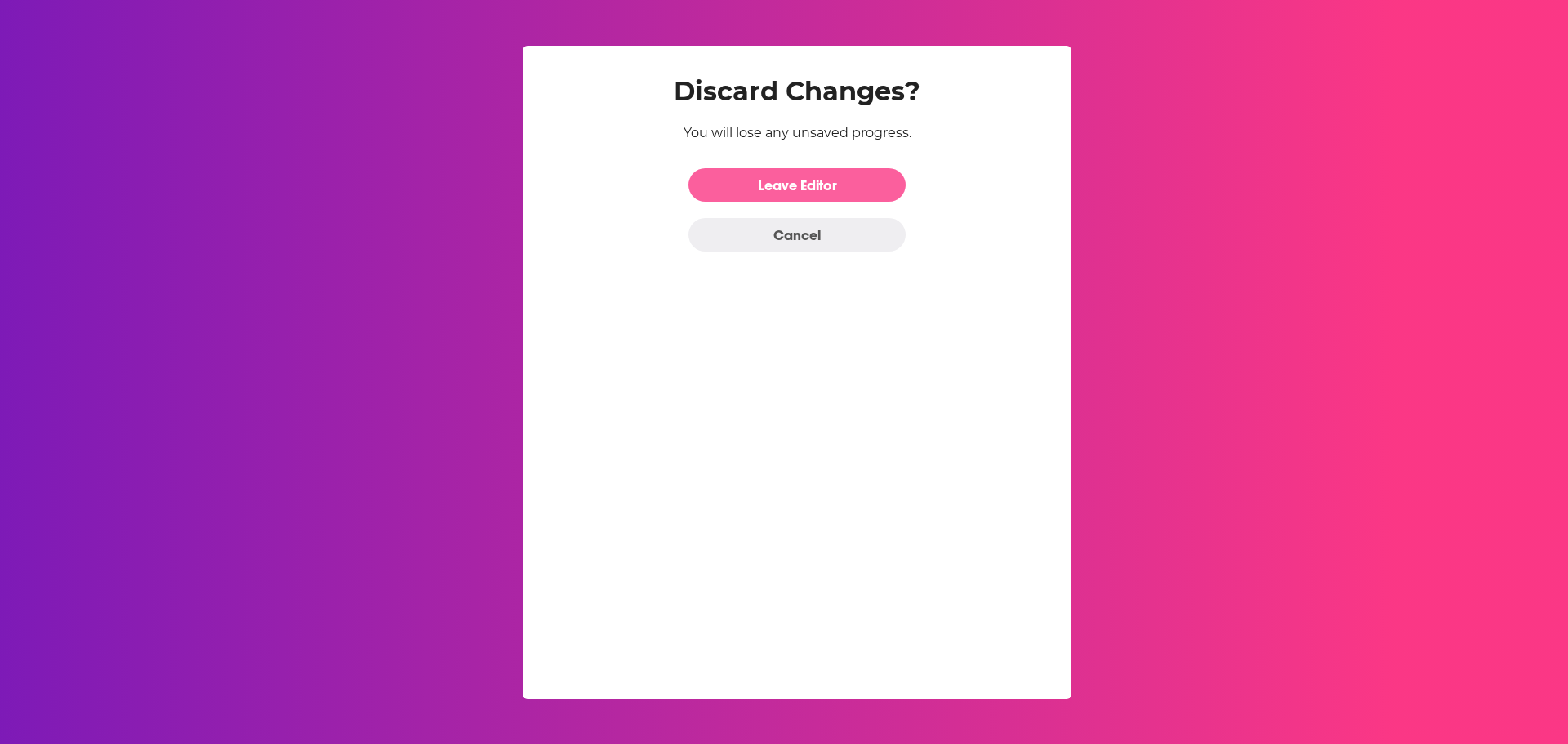
click at [801, 190] on link "Leave Editor" at bounding box center [797, 185] width 218 height 34
